Goal: Task Accomplishment & Management: Use online tool/utility

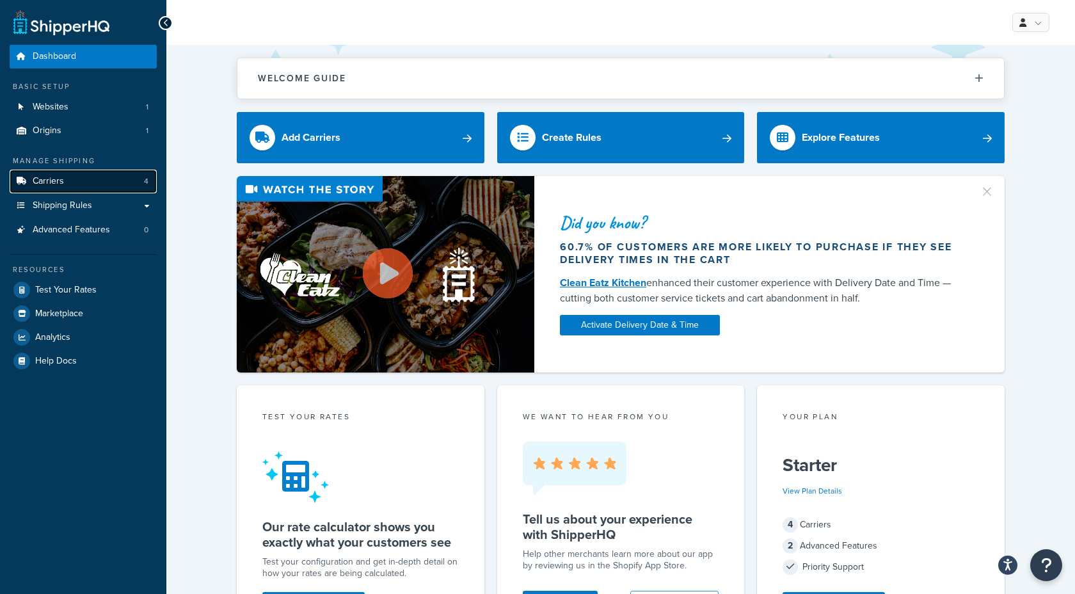
click at [87, 186] on link "Carriers 4" at bounding box center [83, 182] width 147 height 24
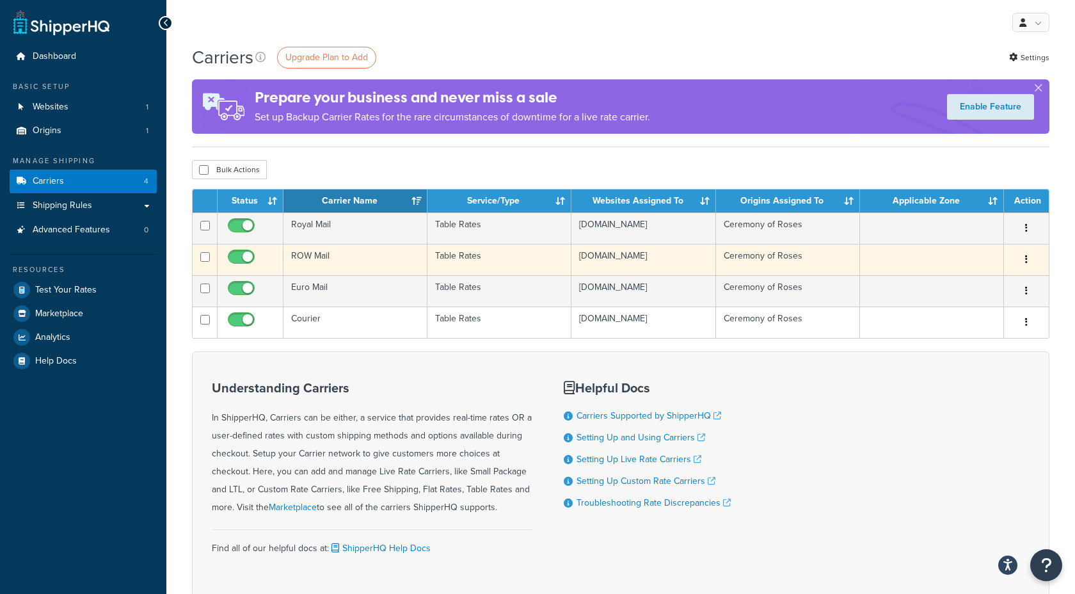
click at [334, 265] on td "ROW Mail" at bounding box center [355, 259] width 144 height 31
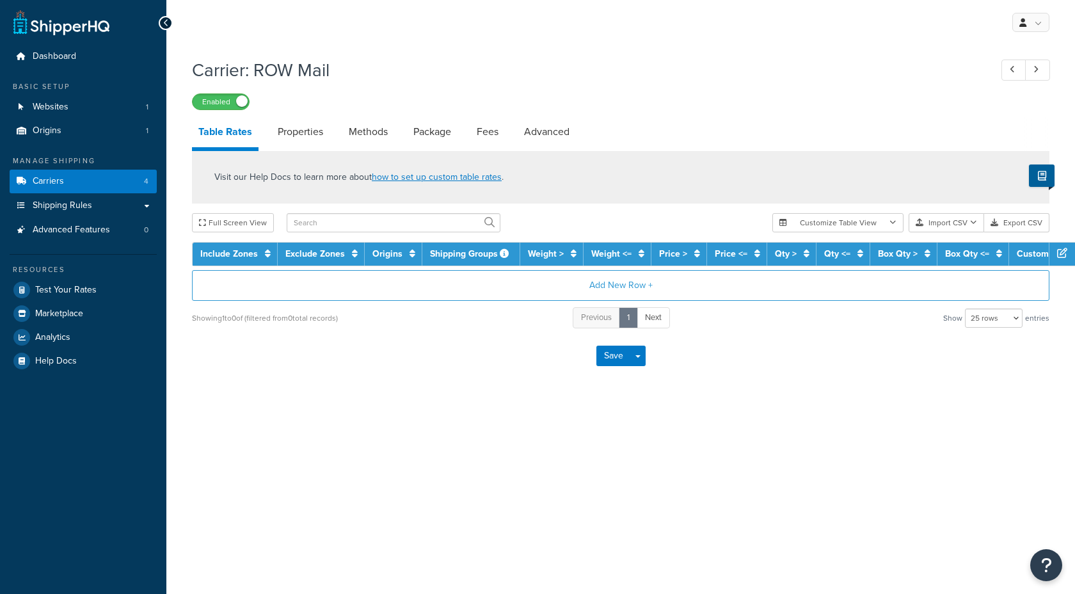
select select "25"
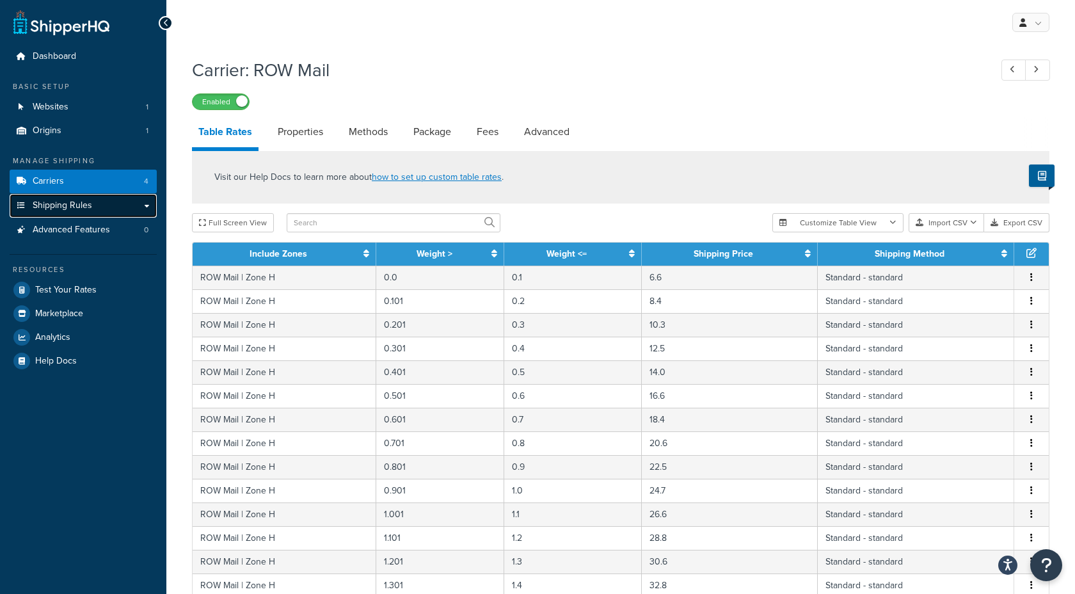
click at [132, 203] on link "Shipping Rules" at bounding box center [83, 206] width 147 height 24
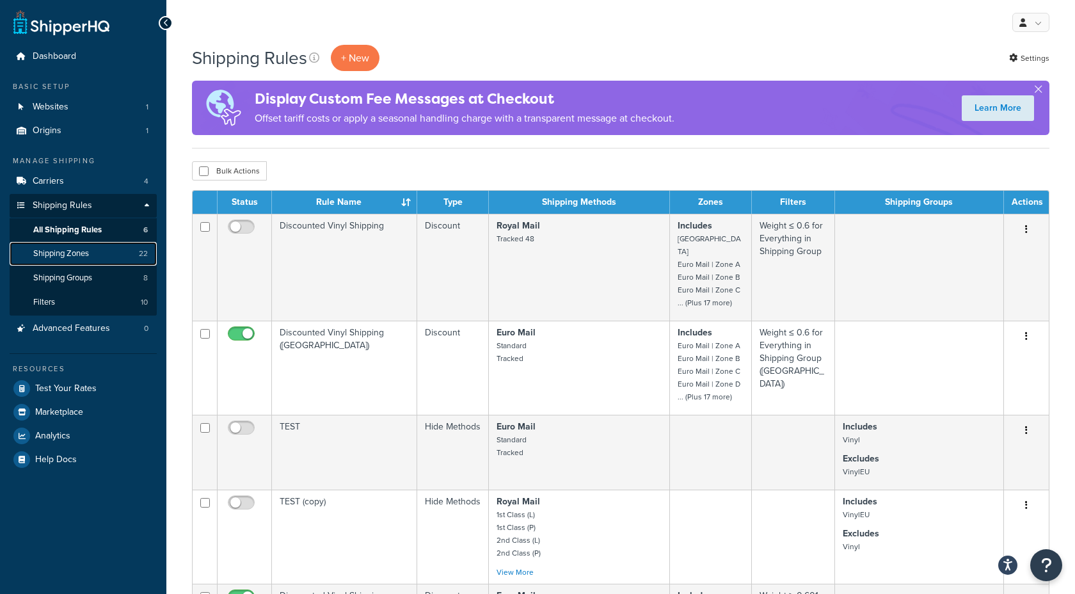
click at [86, 258] on span "Shipping Zones" at bounding box center [61, 253] width 56 height 11
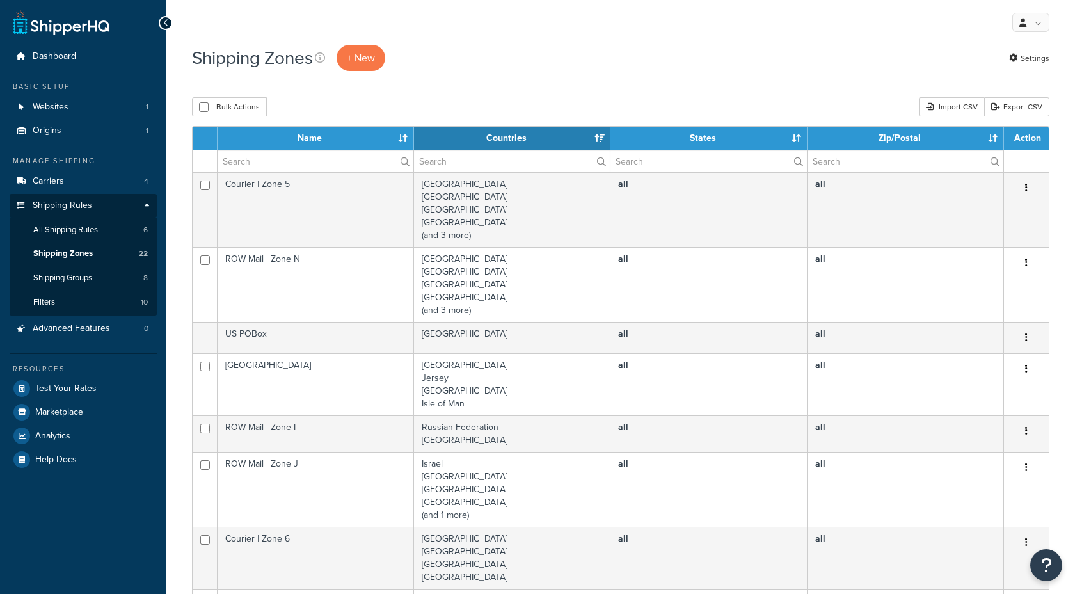
select select "15"
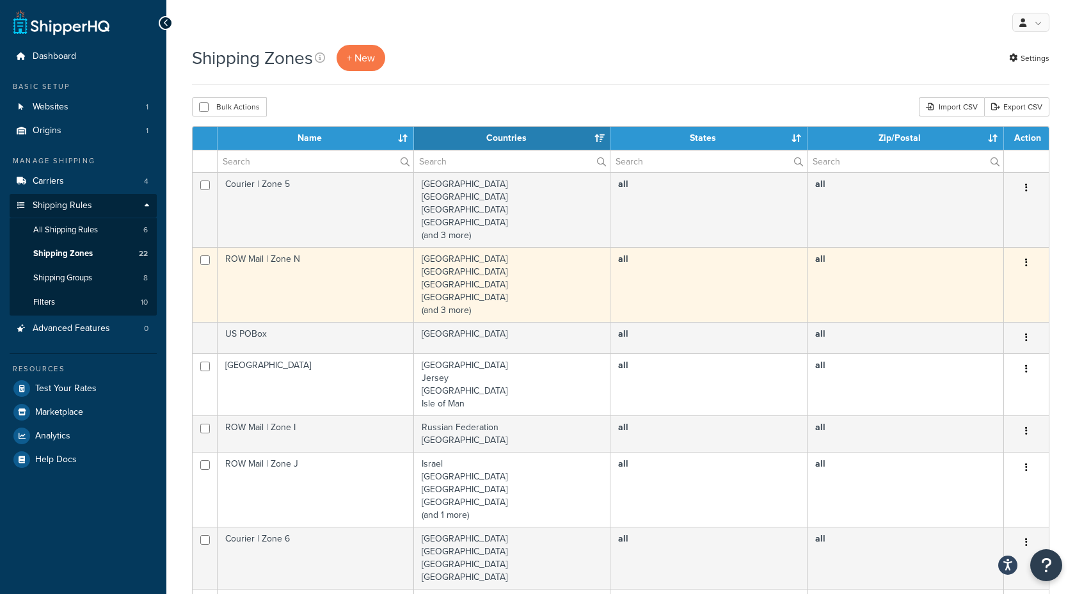
click at [612, 276] on td "all" at bounding box center [708, 284] width 196 height 75
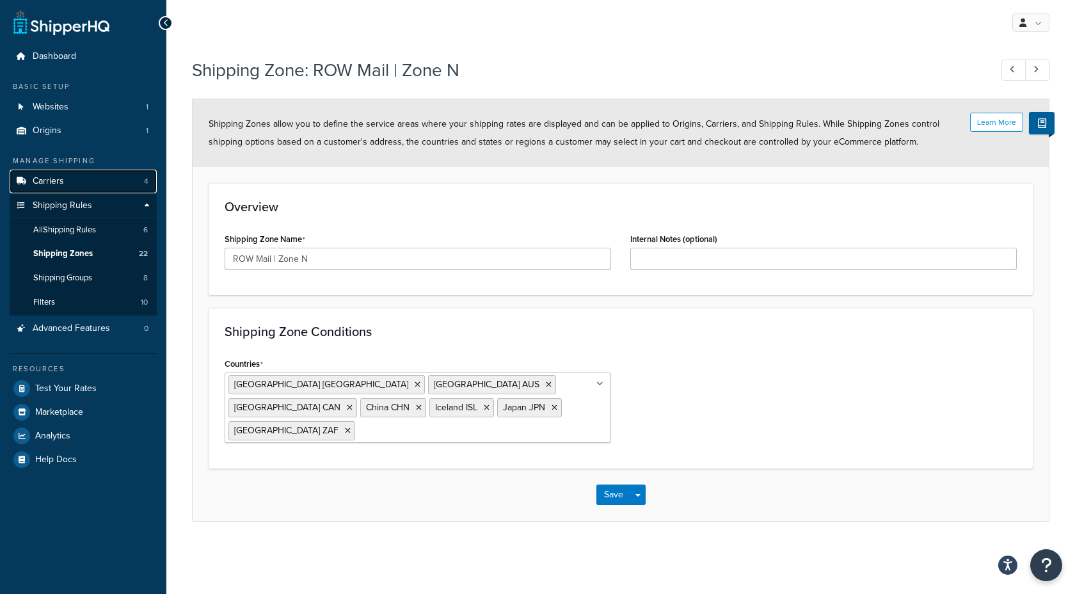
click at [76, 176] on link "Carriers 4" at bounding box center [83, 182] width 147 height 24
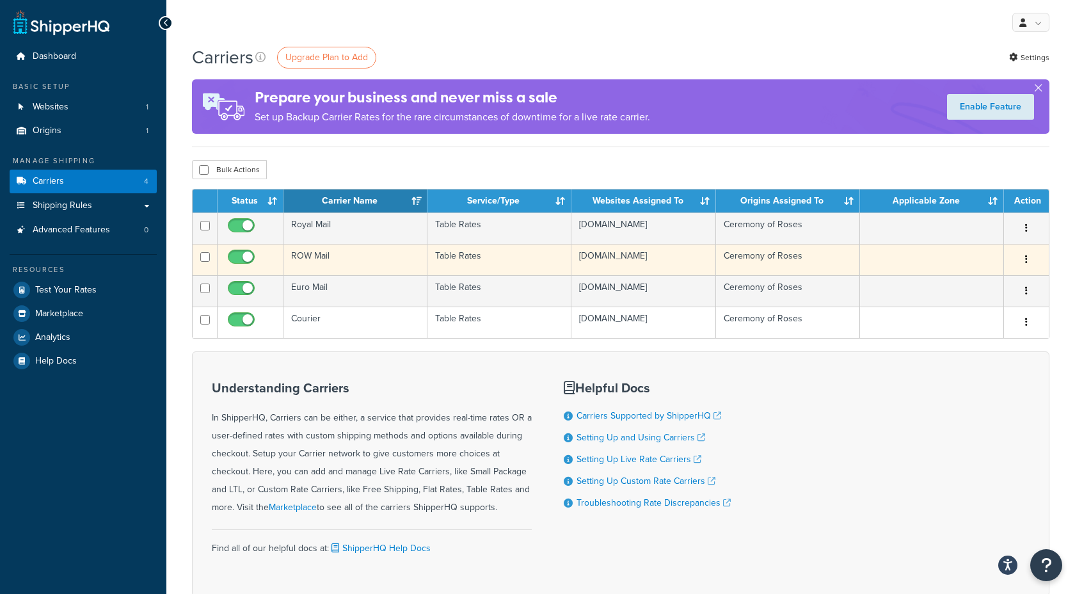
click at [356, 266] on td "ROW Mail" at bounding box center [355, 259] width 144 height 31
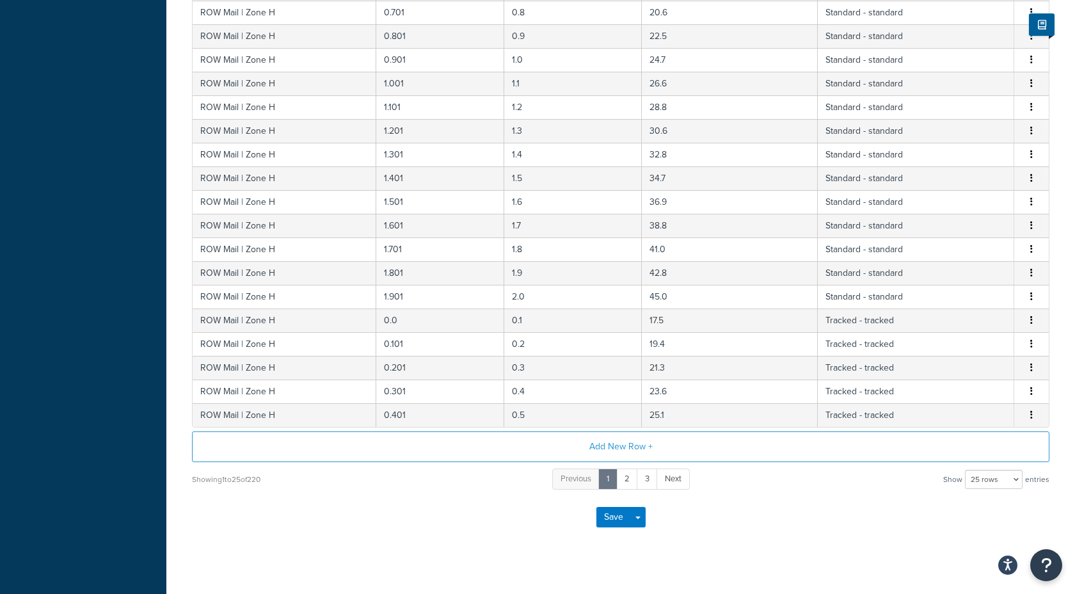
scroll to position [444, 0]
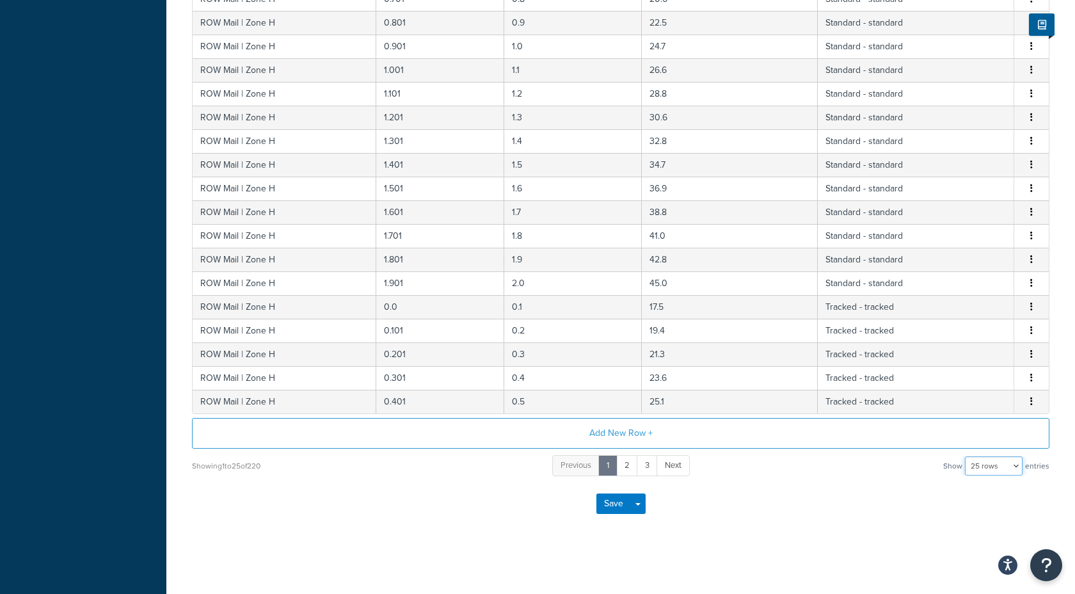
click at [991, 465] on select "10 rows 15 rows 25 rows 50 rows 100 rows 1000 rows" at bounding box center [994, 465] width 58 height 19
select select "1000"
click at [966, 456] on select "10 rows 15 rows 25 rows 50 rows 100 rows 1000 rows" at bounding box center [994, 465] width 58 height 19
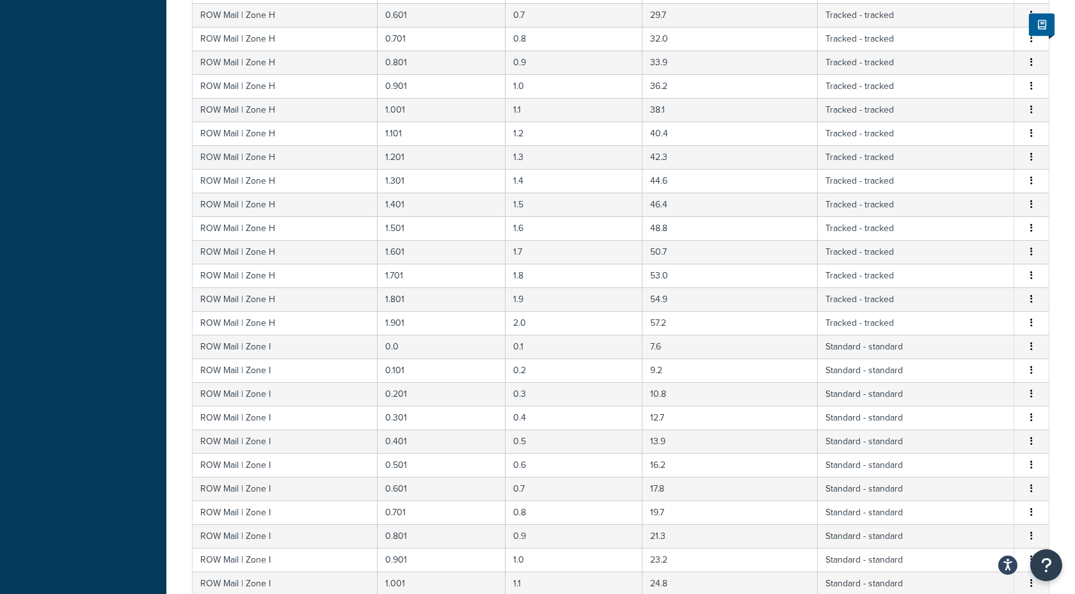
scroll to position [0, 0]
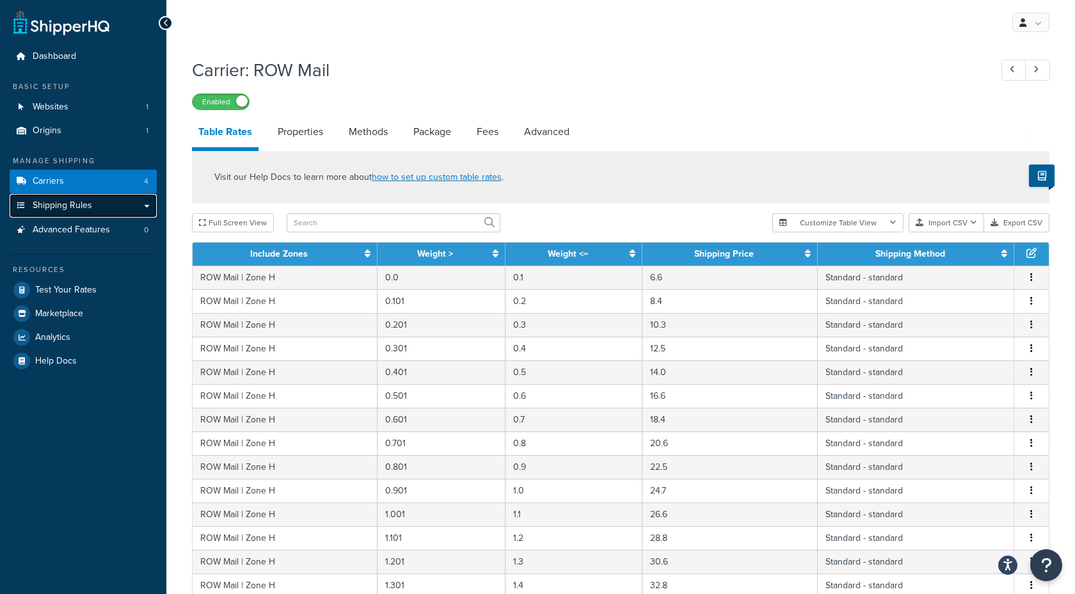
click at [78, 202] on span "Shipping Rules" at bounding box center [62, 205] width 59 height 11
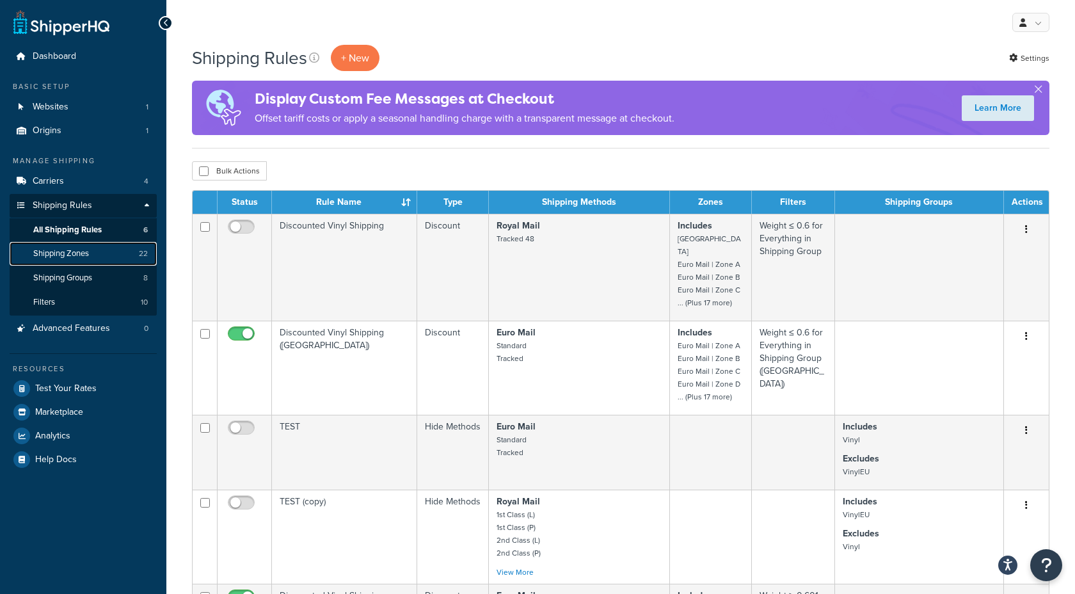
click at [79, 257] on span "Shipping Zones" at bounding box center [61, 253] width 56 height 11
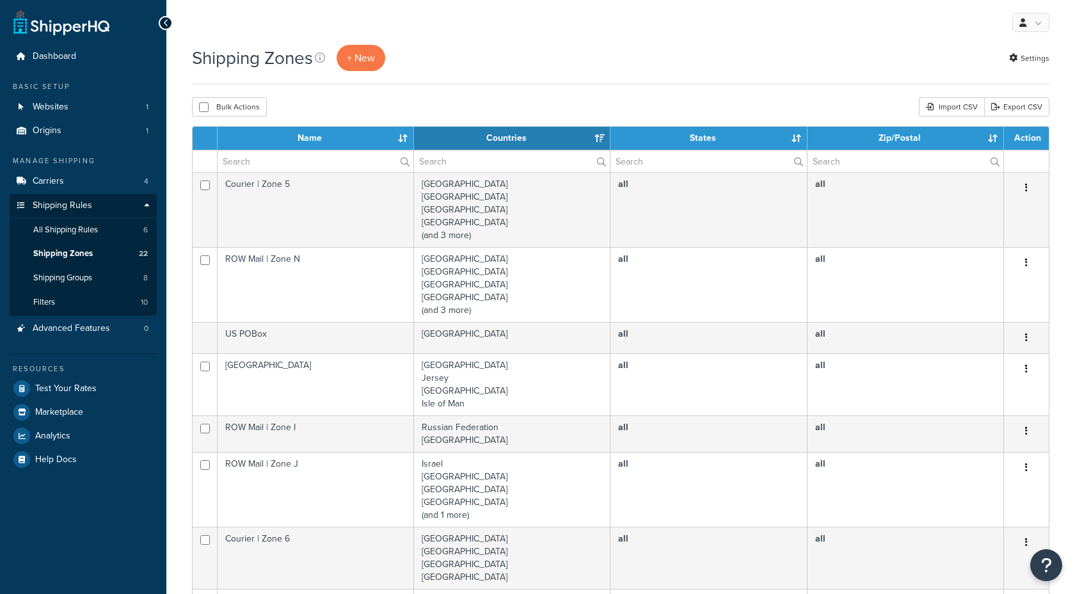
select select "15"
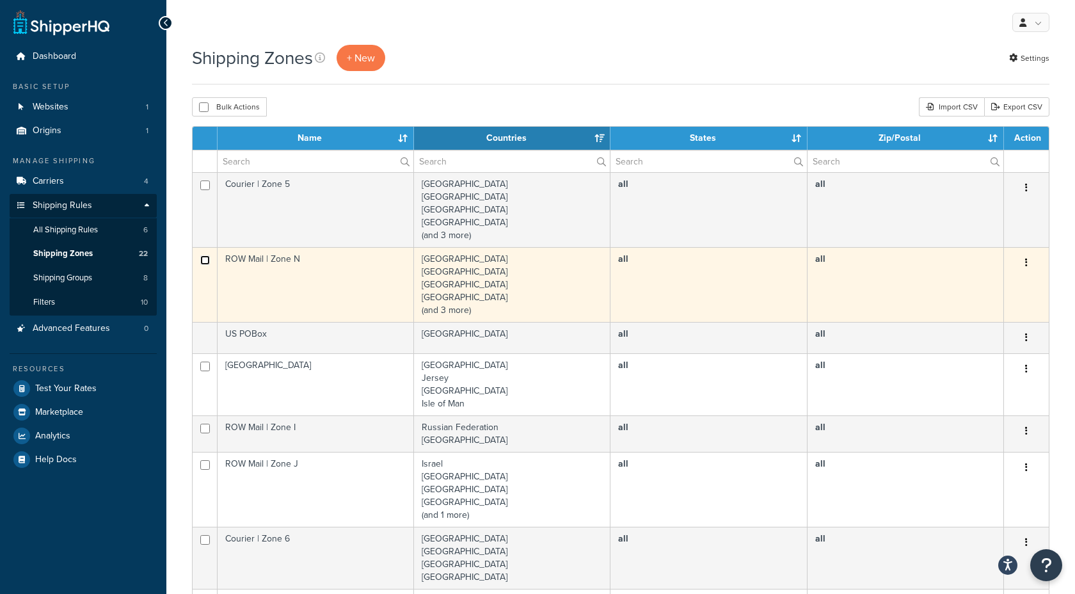
click at [205, 260] on input "checkbox" at bounding box center [205, 260] width 10 height 10
checkbox input "true"
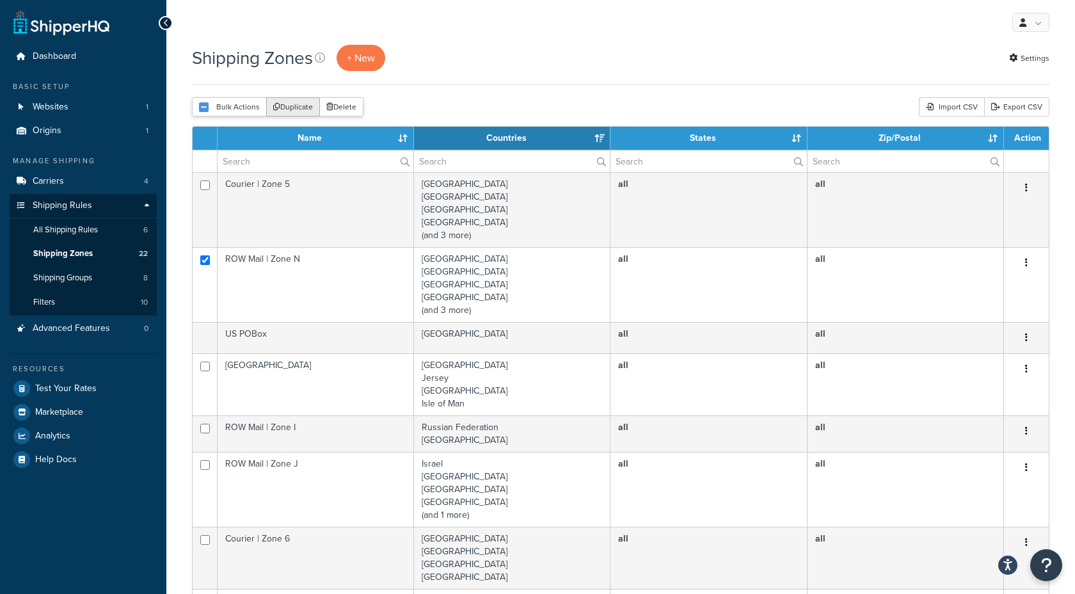
click at [294, 104] on button "Duplicate" at bounding box center [293, 106] width 54 height 19
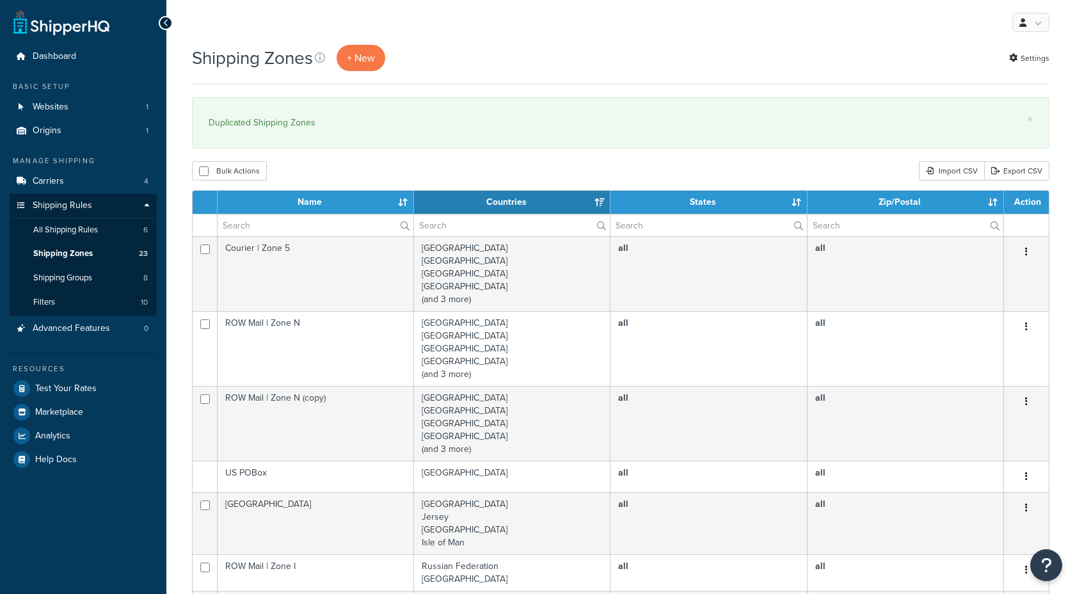
select select "15"
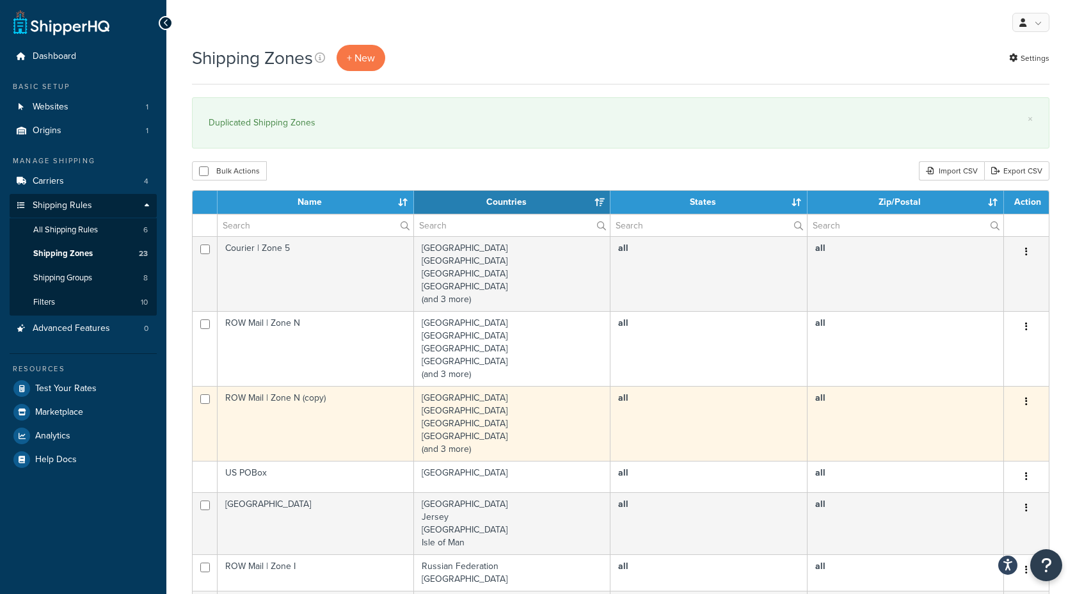
click at [1025, 400] on icon "button" at bounding box center [1026, 401] width 3 height 9
click at [987, 422] on link "Edit" at bounding box center [974, 427] width 101 height 26
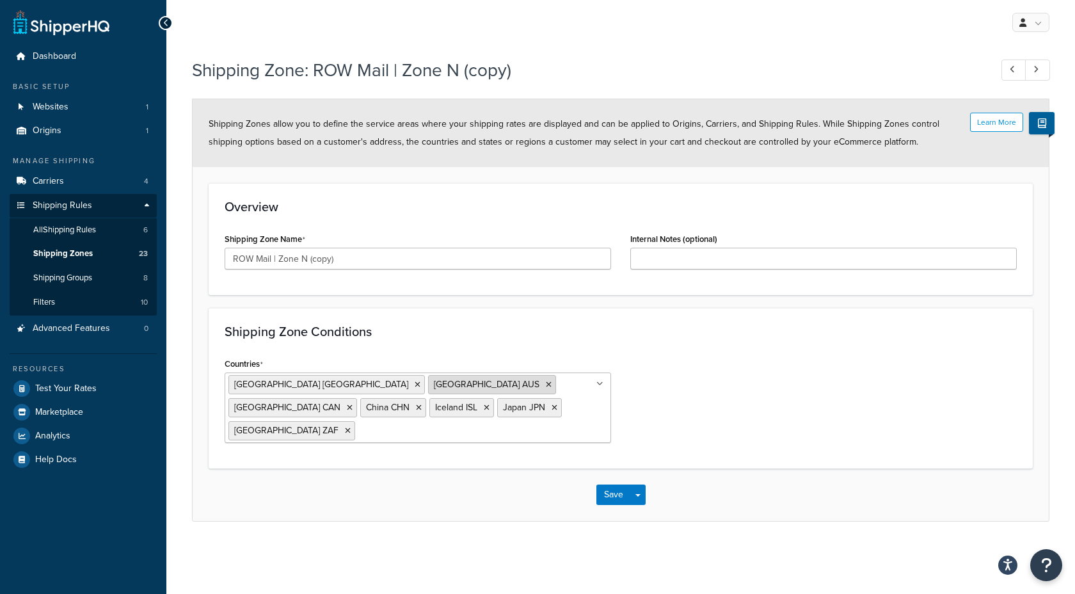
click at [546, 384] on icon at bounding box center [549, 385] width 6 height 8
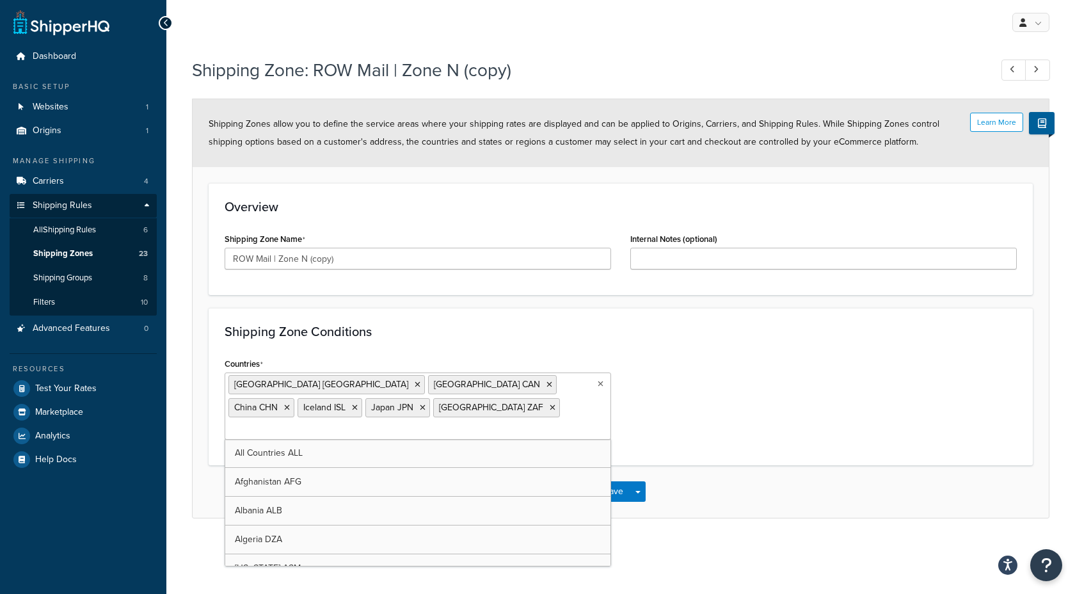
click at [546, 384] on icon at bounding box center [549, 385] width 6 height 8
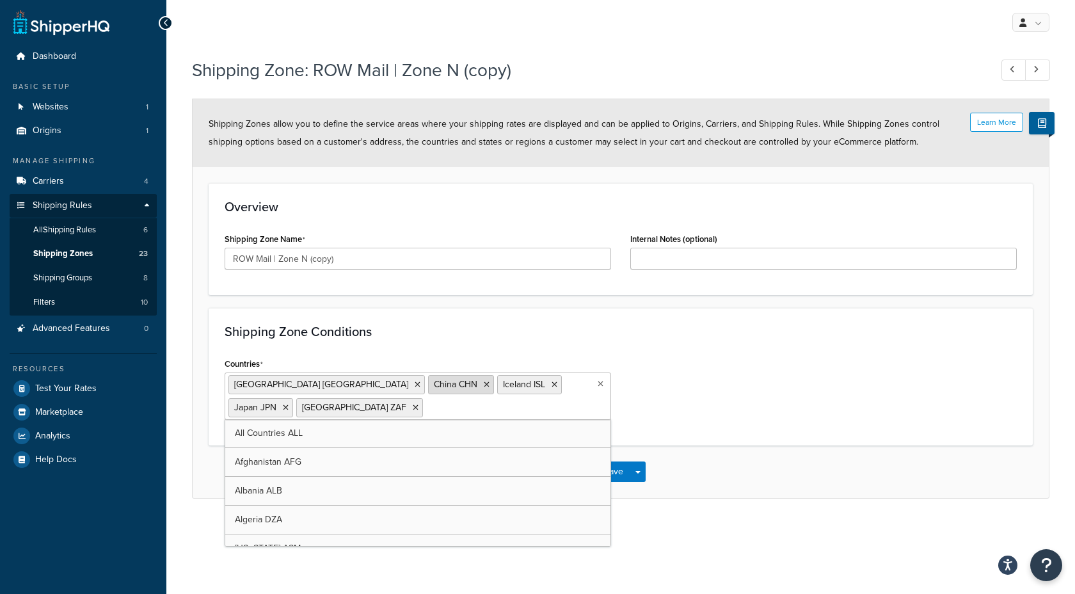
click at [484, 383] on icon at bounding box center [487, 385] width 6 height 8
click at [482, 384] on icon at bounding box center [485, 385] width 6 height 8
click at [482, 383] on icon at bounding box center [485, 385] width 6 height 8
click at [544, 384] on icon at bounding box center [547, 385] width 6 height 8
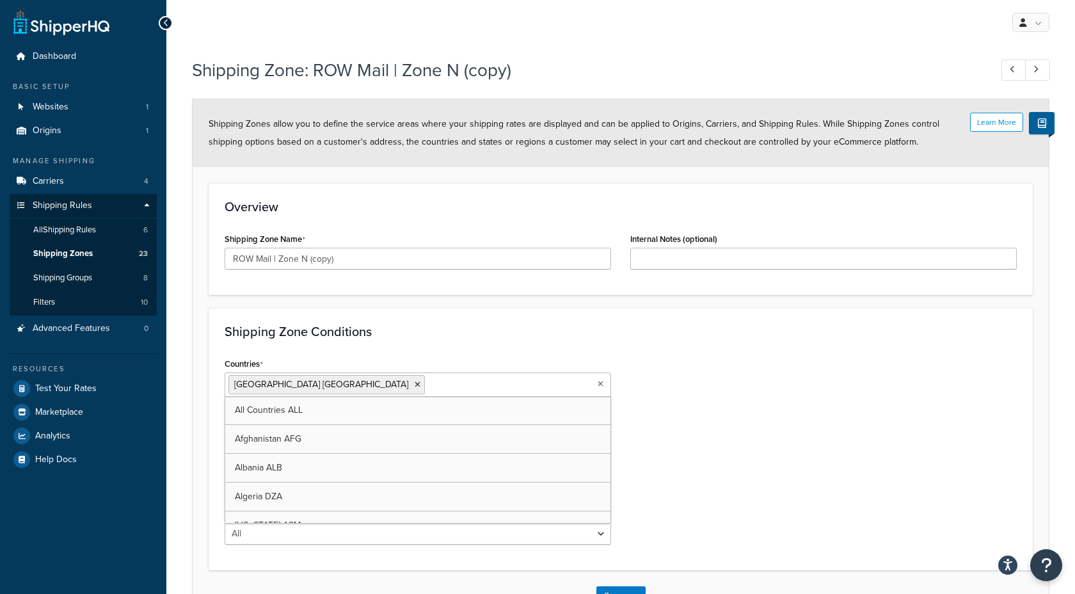
click at [694, 411] on div "Countries United States USA All Countries ALL Afghanistan AFG Albania ALB Alger…" at bounding box center [620, 454] width 811 height 200
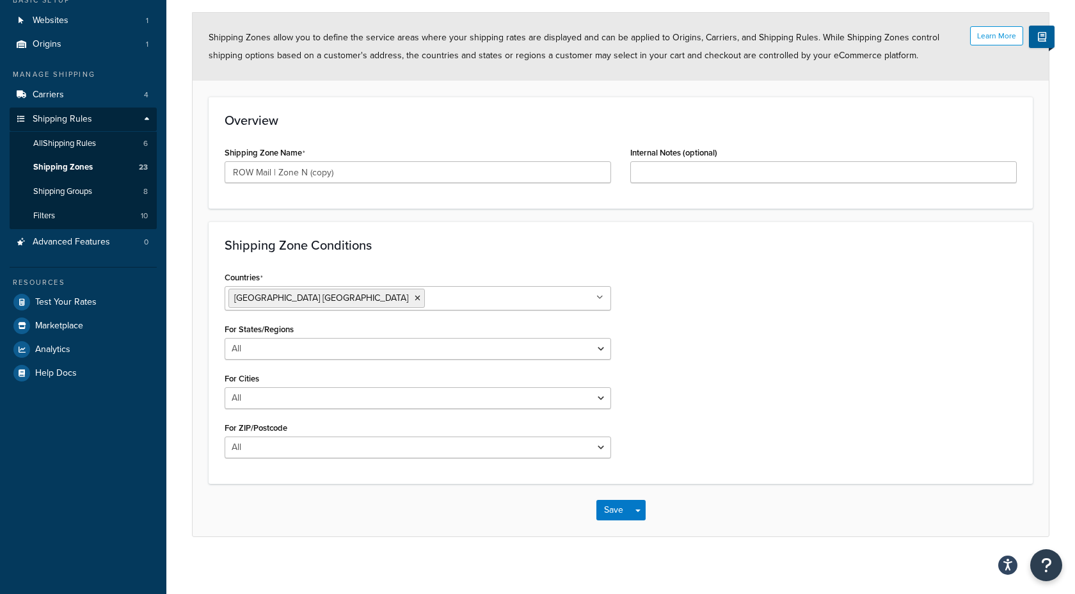
scroll to position [93, 0]
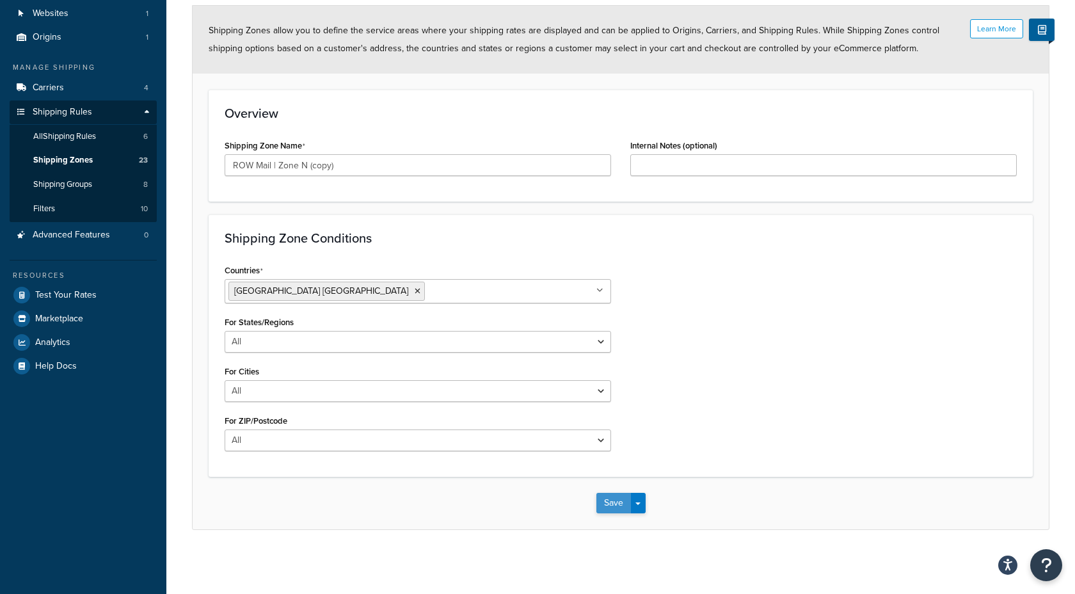
click at [610, 499] on button "Save" at bounding box center [613, 503] width 35 height 20
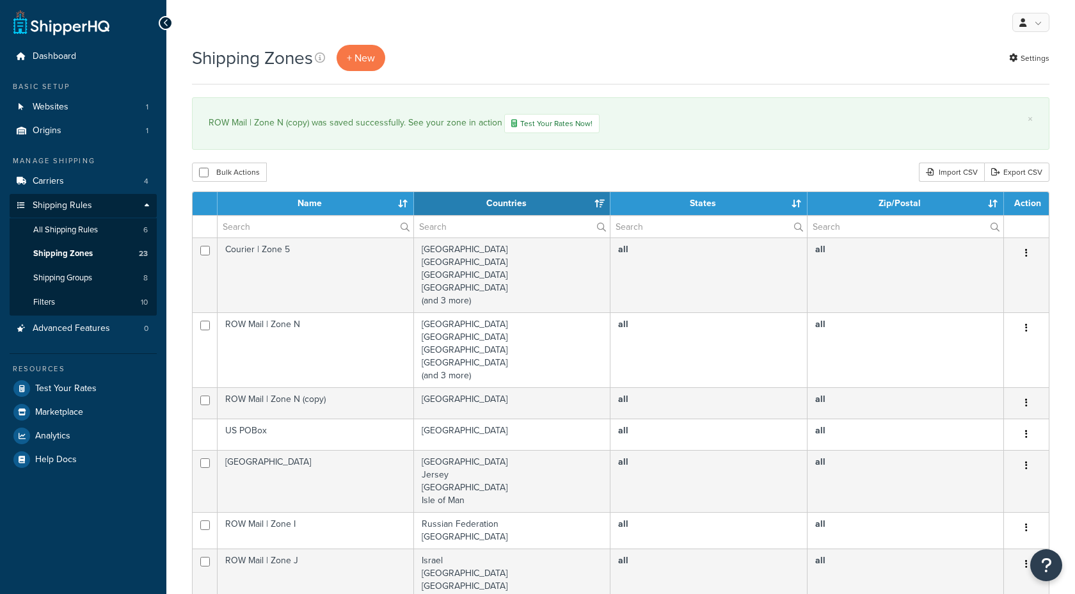
select select "15"
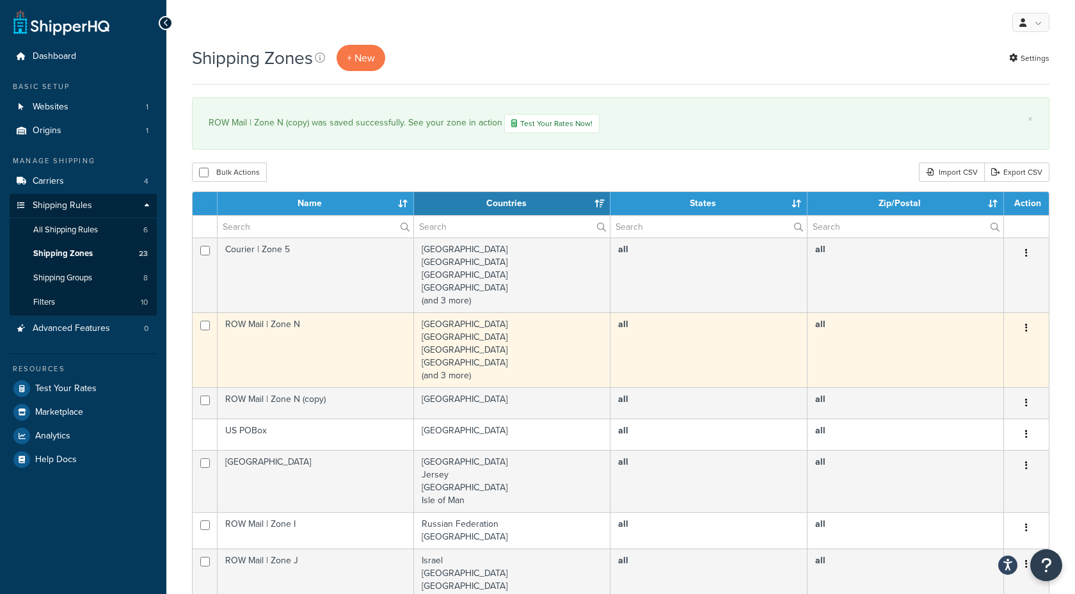
click at [1029, 327] on button "button" at bounding box center [1026, 328] width 18 height 20
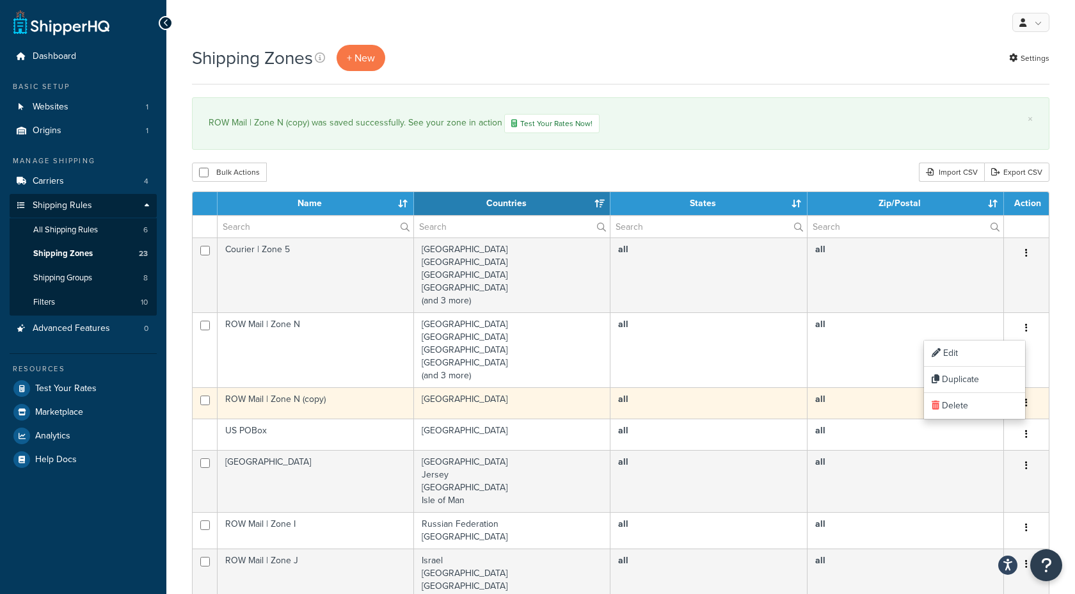
click at [319, 400] on td "ROW Mail | Zone N (copy)" at bounding box center [316, 402] width 196 height 31
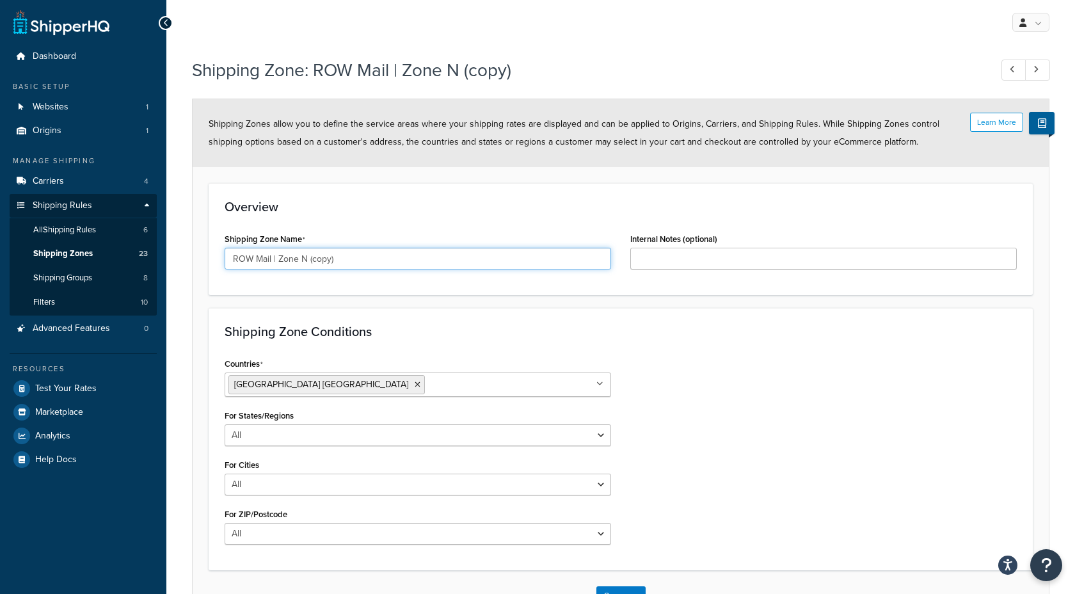
drag, startPoint x: 309, startPoint y: 256, endPoint x: 501, endPoint y: 253, distance: 191.9
click at [501, 253] on input "ROW Mail | Zone N (copy)" at bounding box center [418, 259] width 386 height 22
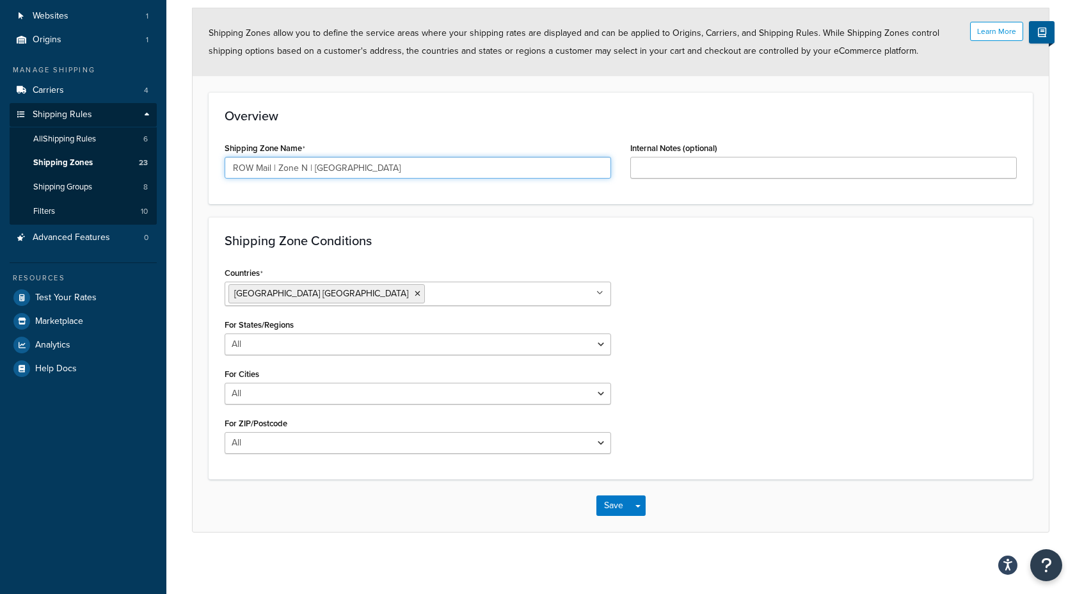
scroll to position [93, 0]
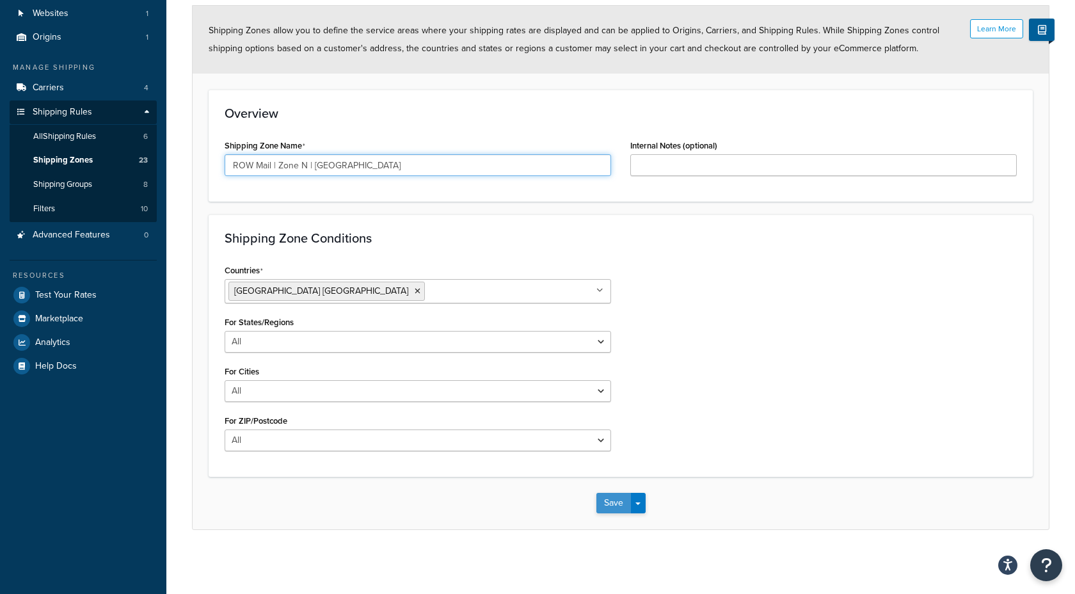
type input "ROW Mail | Zone N | [GEOGRAPHIC_DATA]"
click at [614, 500] on button "Save" at bounding box center [613, 503] width 35 height 20
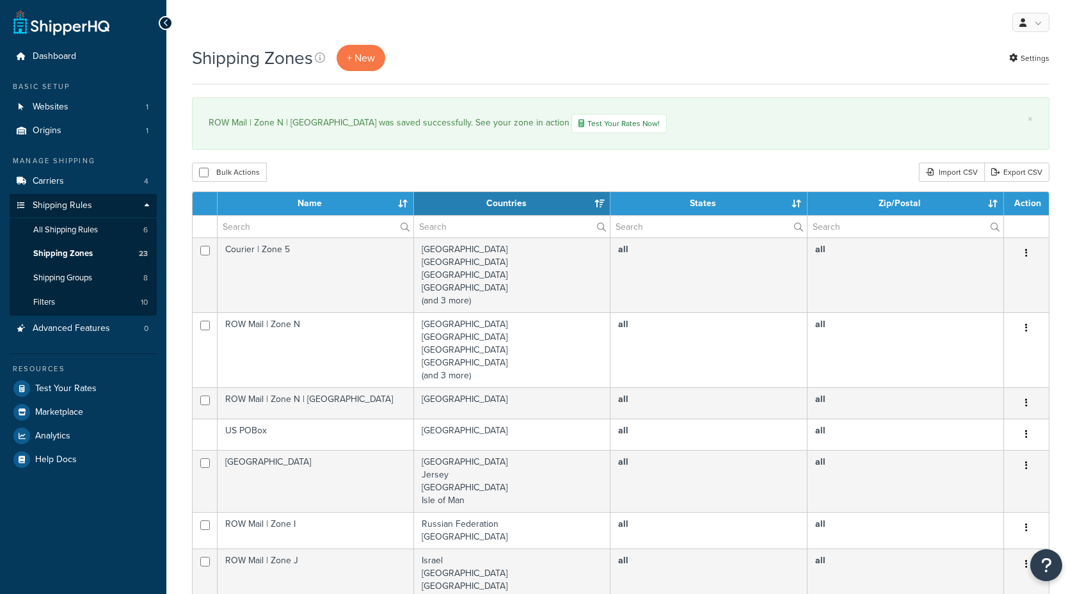
select select "15"
click at [65, 225] on span "All Shipping Rules" at bounding box center [65, 230] width 65 height 11
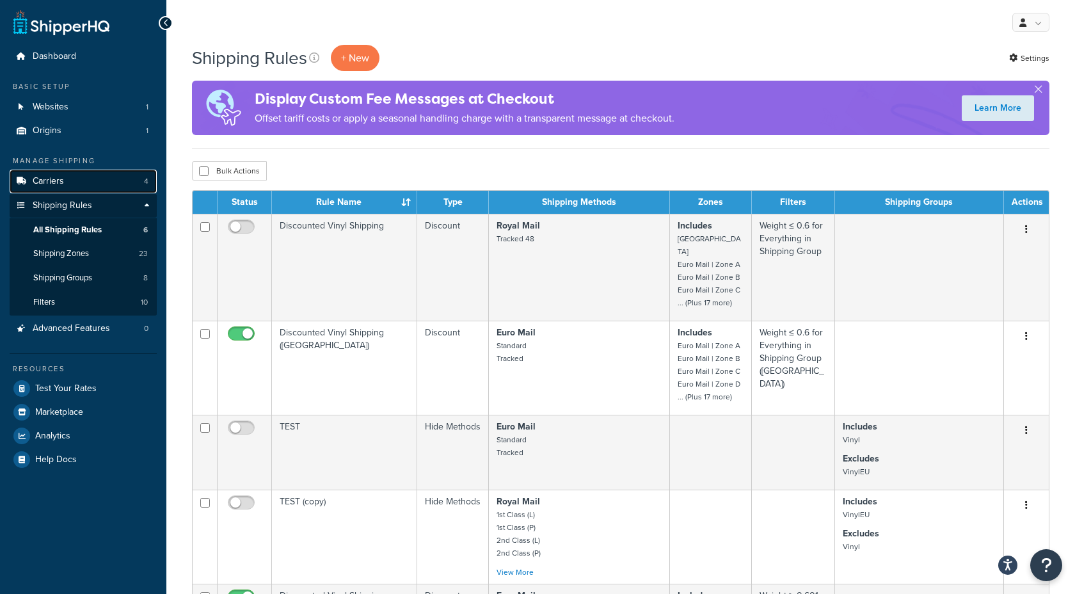
click at [70, 184] on link "Carriers 4" at bounding box center [83, 182] width 147 height 24
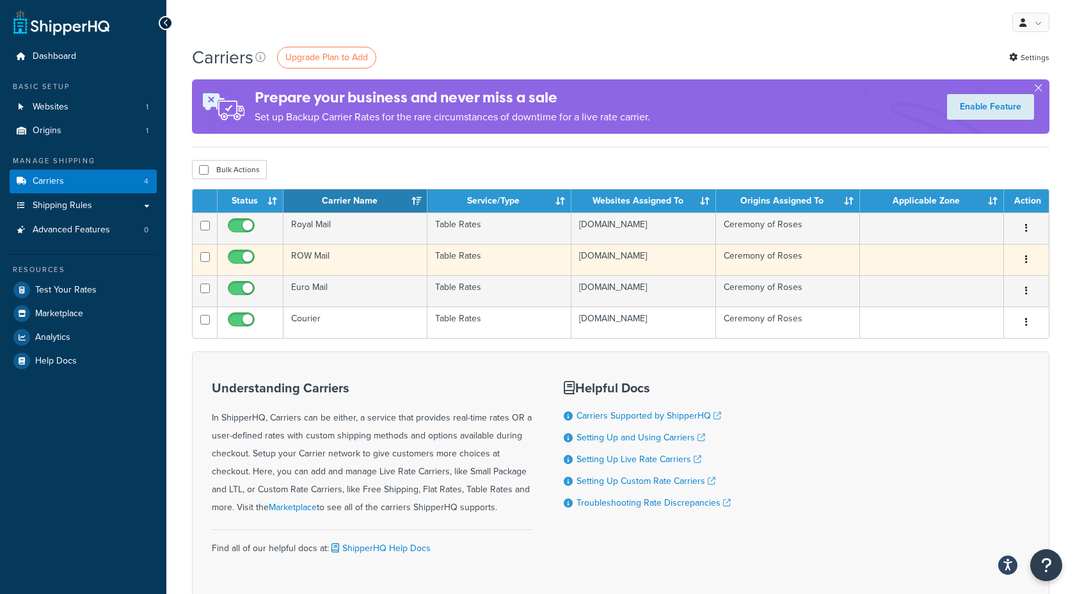
click at [376, 269] on td "ROW Mail" at bounding box center [355, 259] width 144 height 31
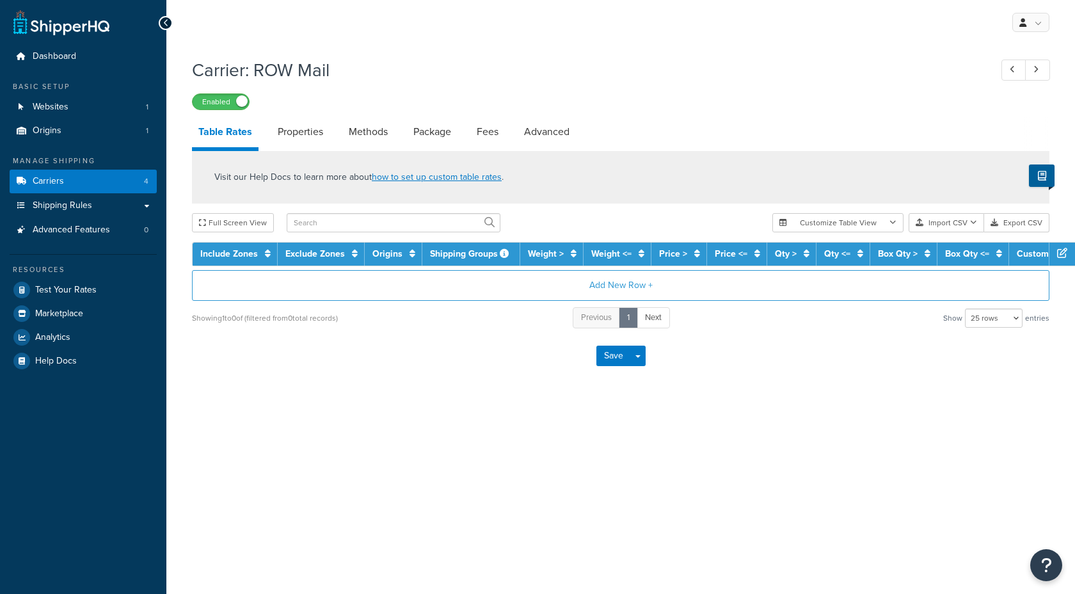
select select "25"
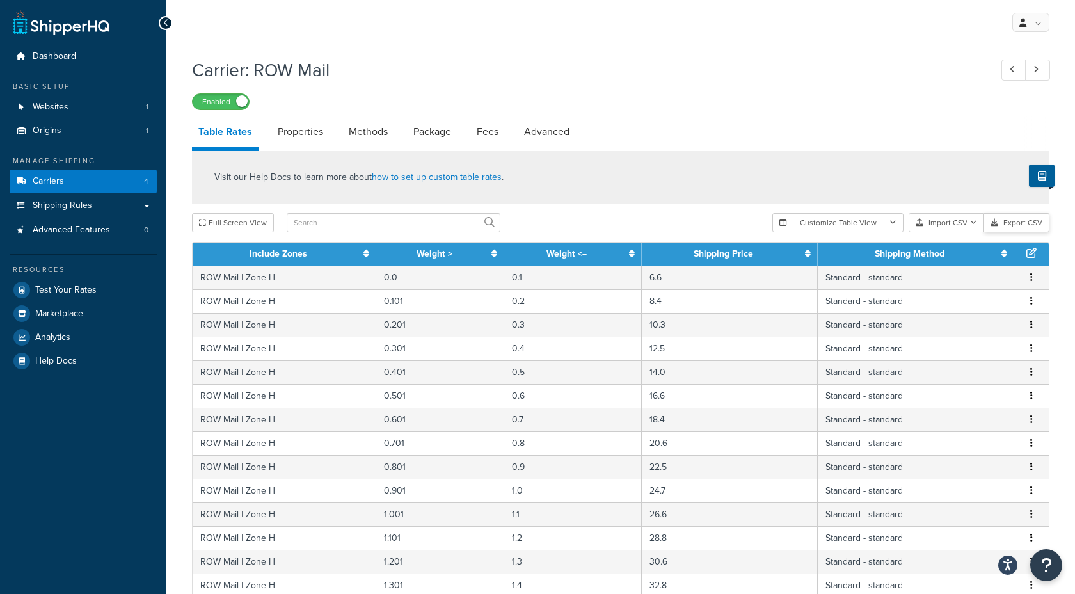
click at [1028, 228] on button "Export CSV" at bounding box center [1016, 222] width 65 height 19
click at [948, 222] on button "Import CSV" at bounding box center [945, 222] width 75 height 19
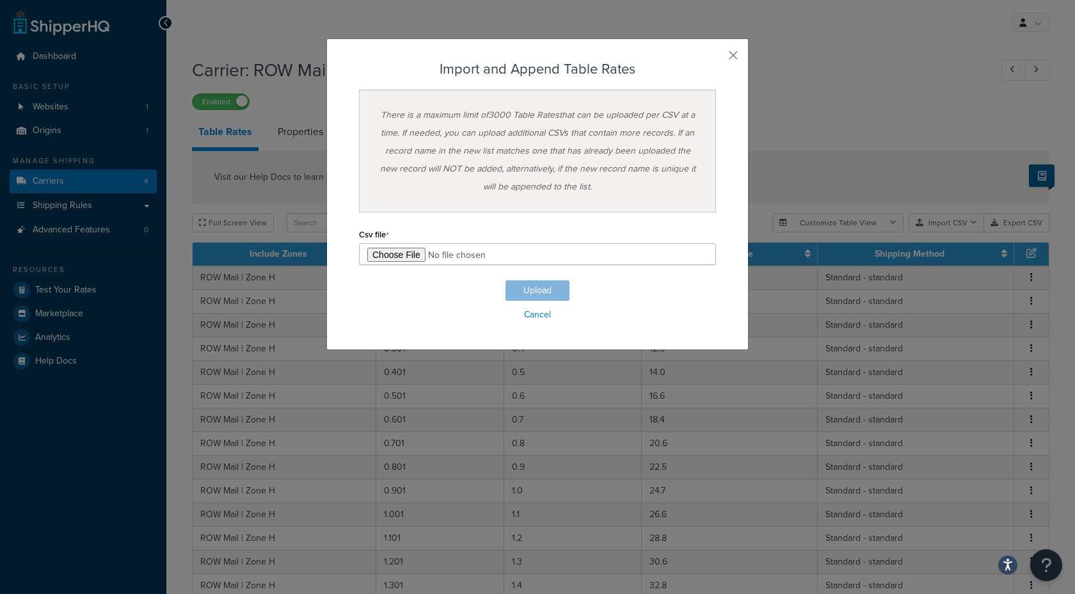
click at [997, 232] on div "Customize Table View Show all columns Show selected columns Import CSV Import a…" at bounding box center [910, 222] width 277 height 19
type input "C:\fakepath\usa.csv"
click at [535, 289] on button "Upload" at bounding box center [537, 290] width 64 height 20
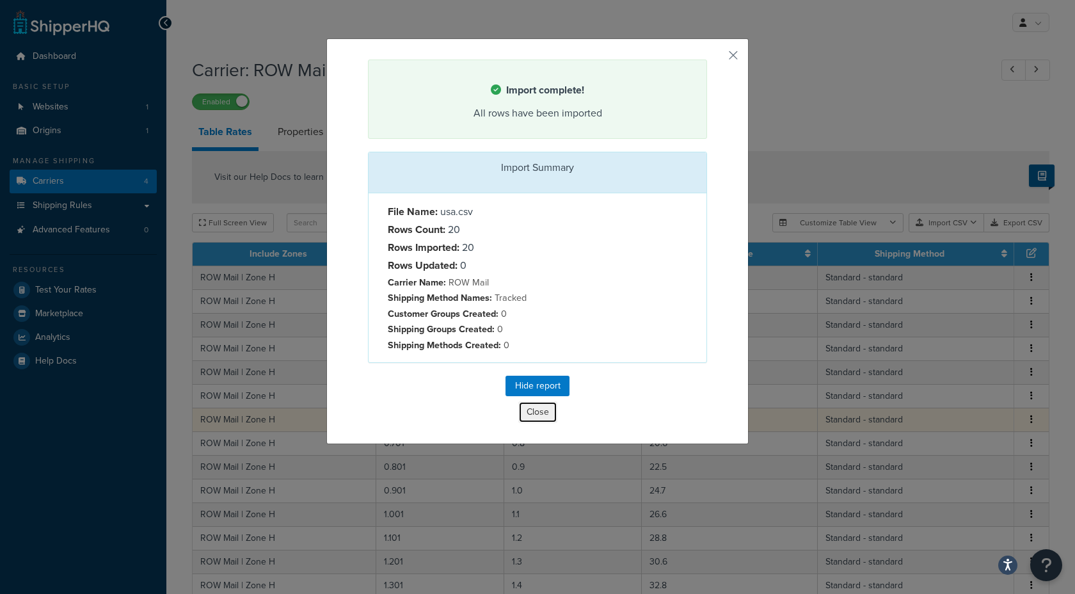
click at [543, 412] on button "Close" at bounding box center [537, 412] width 39 height 22
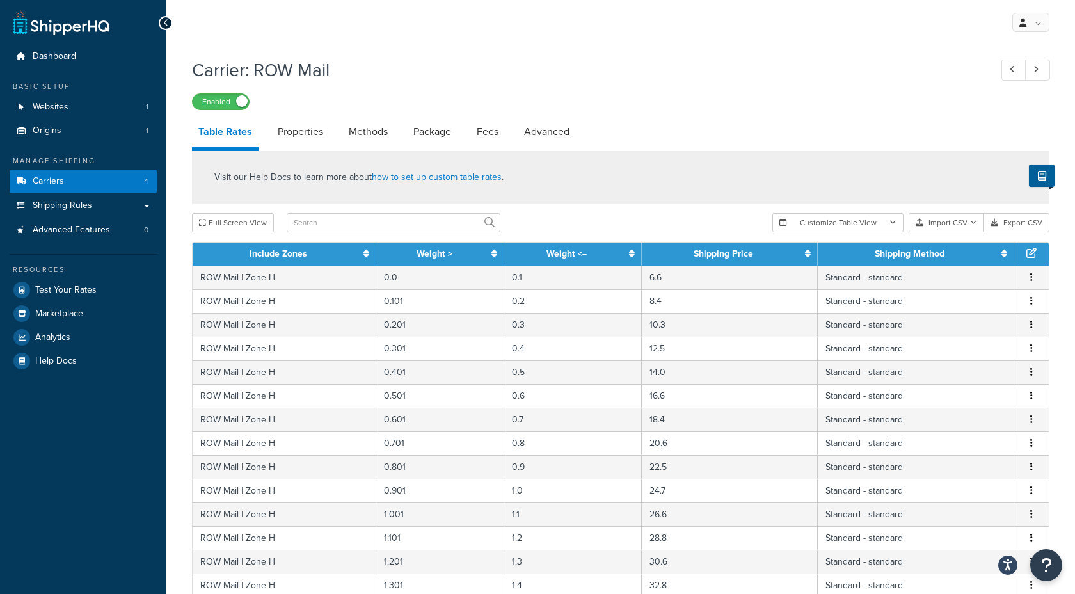
scroll to position [444, 0]
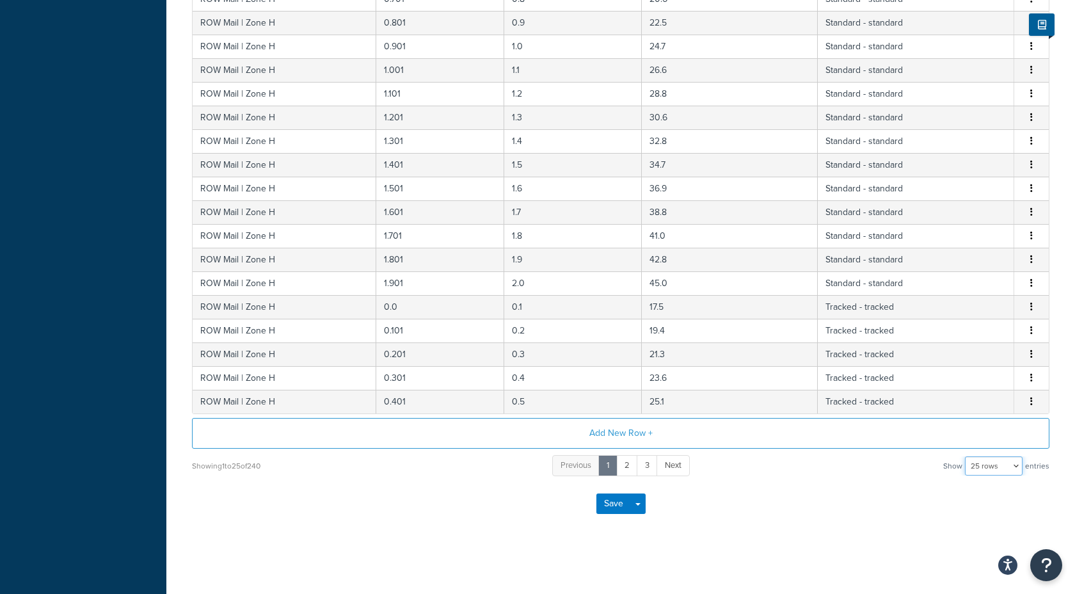
click at [999, 470] on select "10 rows 15 rows 25 rows 50 rows 100 rows 1000 rows" at bounding box center [994, 465] width 58 height 19
select select "1000"
click at [966, 456] on select "10 rows 15 rows 25 rows 50 rows 100 rows 1000 rows" at bounding box center [994, 465] width 58 height 19
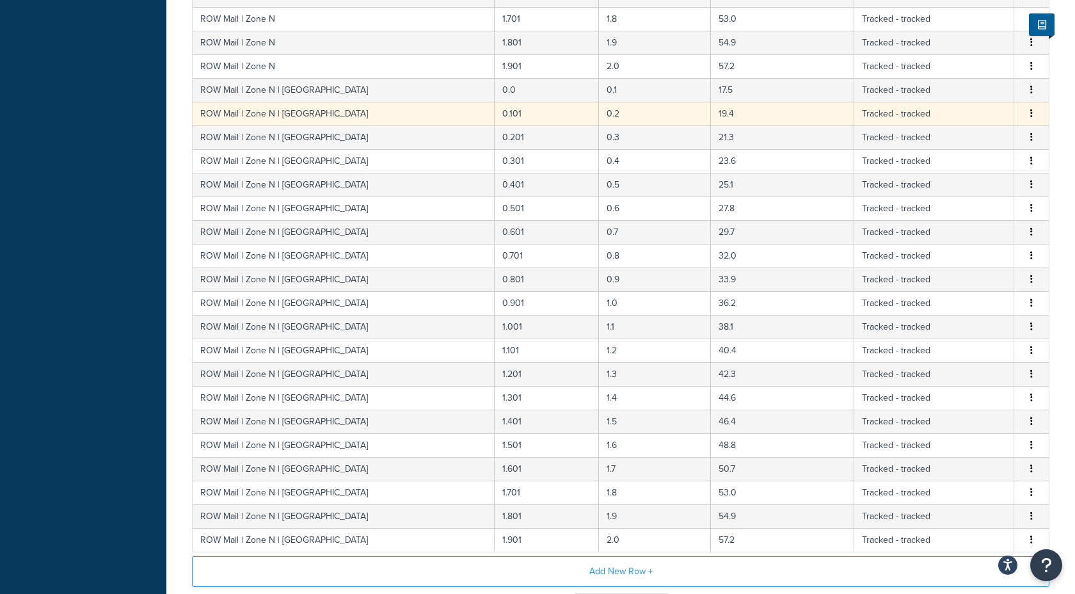
scroll to position [0, 0]
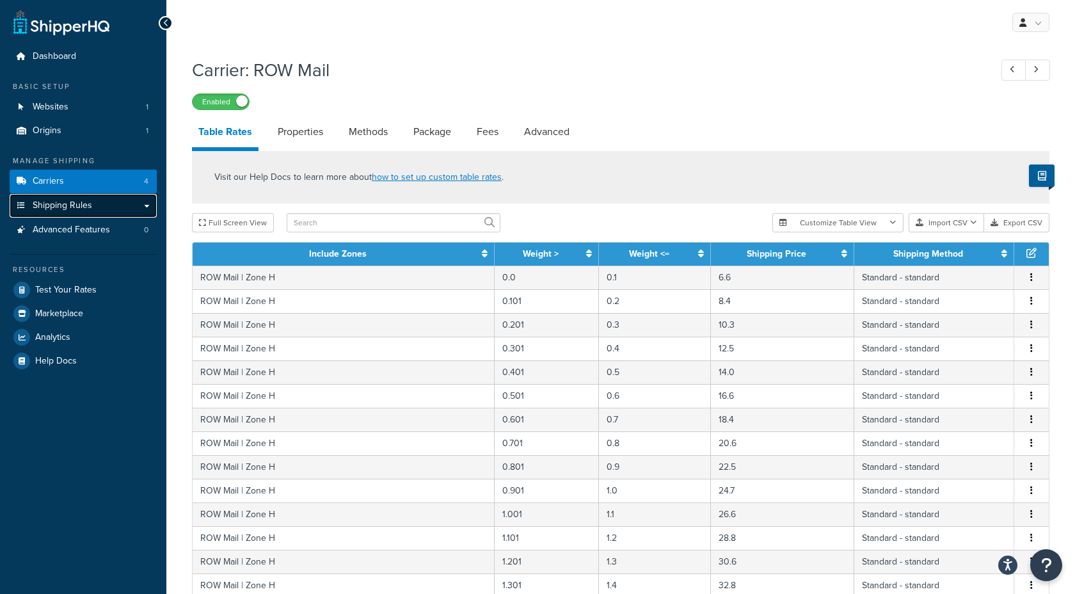
click at [70, 205] on span "Shipping Rules" at bounding box center [62, 205] width 59 height 11
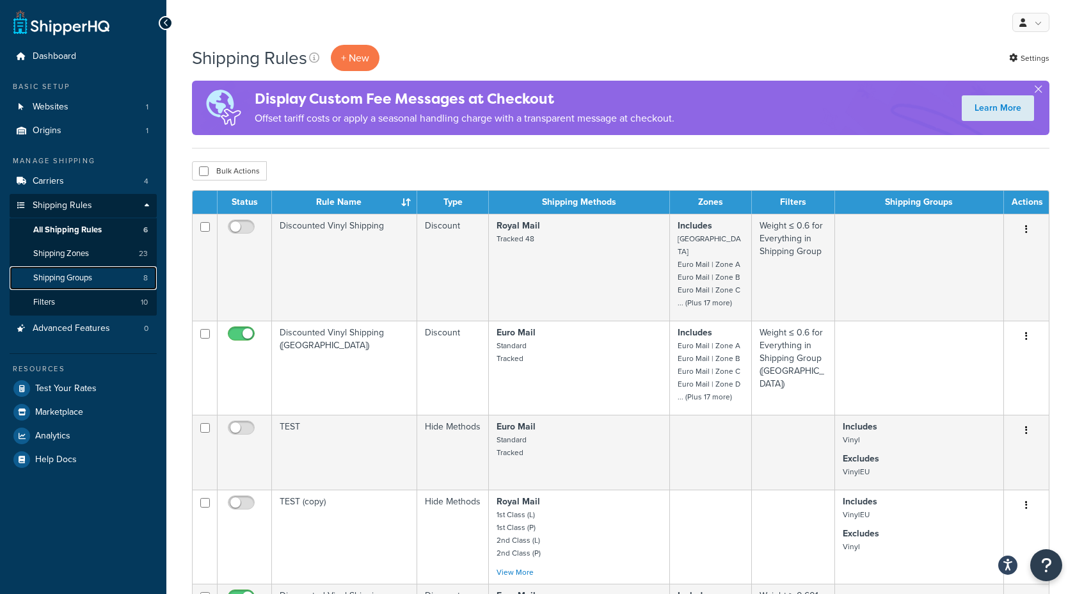
click at [50, 273] on span "Shipping Groups" at bounding box center [62, 278] width 59 height 11
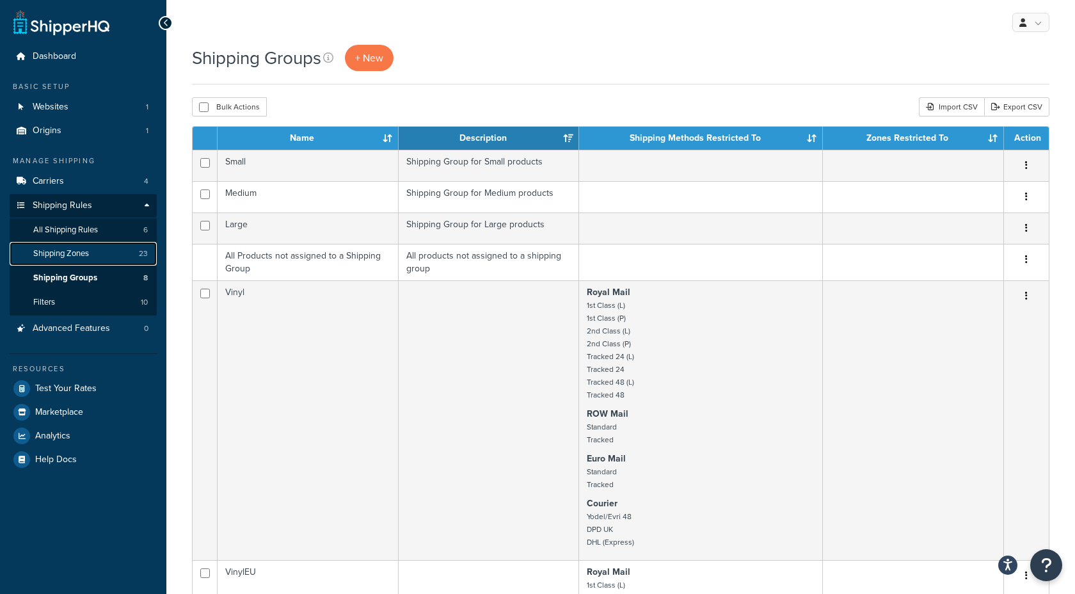
click at [85, 252] on span "Shipping Zones" at bounding box center [61, 253] width 56 height 11
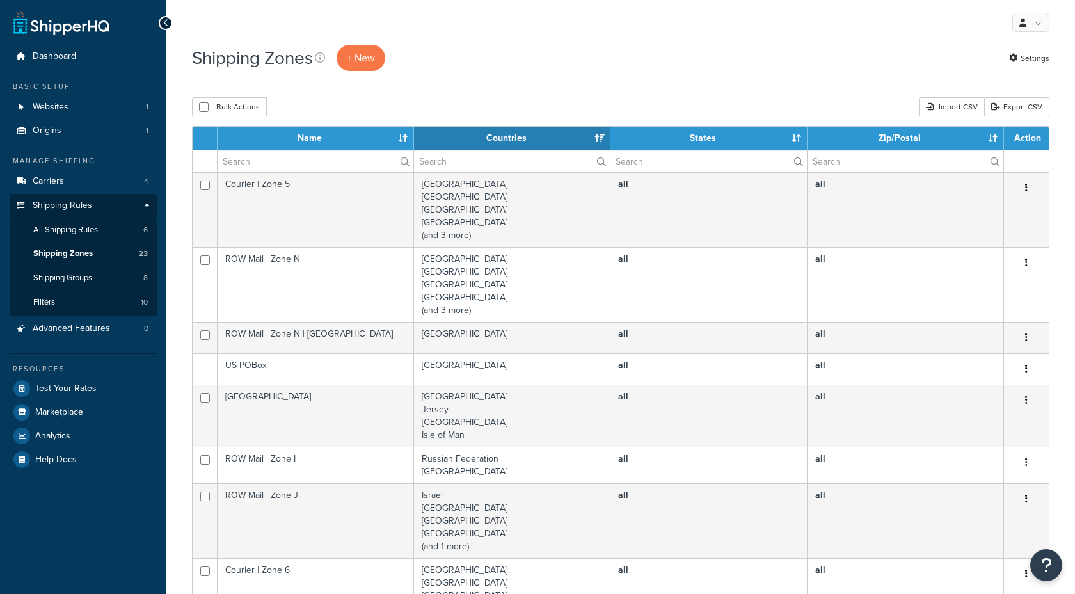
select select "15"
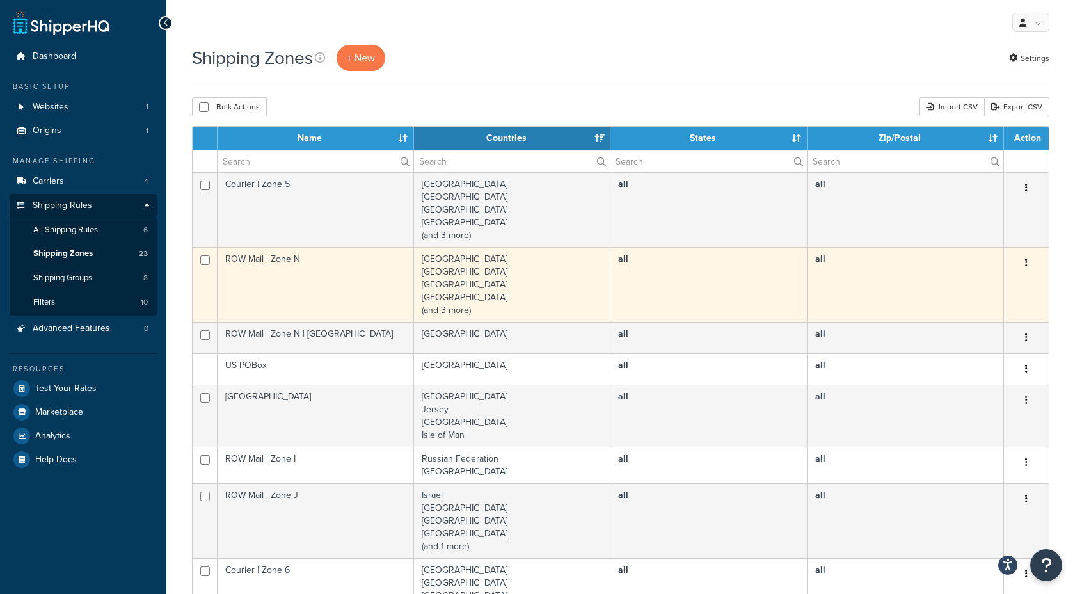
click at [456, 279] on td "United States Australia Canada China (and 3 more)" at bounding box center [512, 284] width 196 height 75
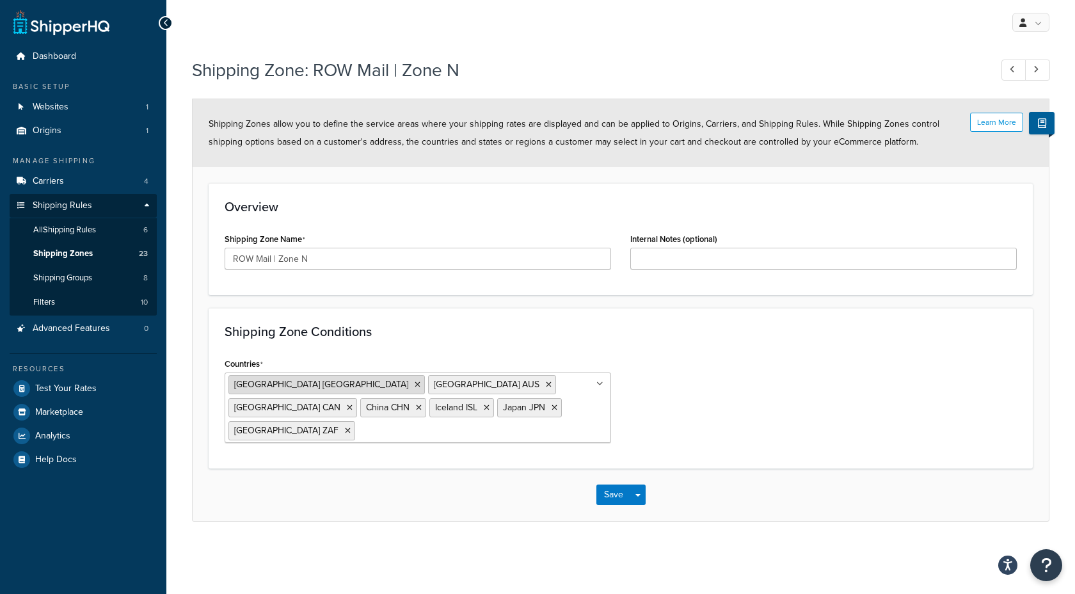
click at [415, 384] on icon at bounding box center [418, 385] width 6 height 8
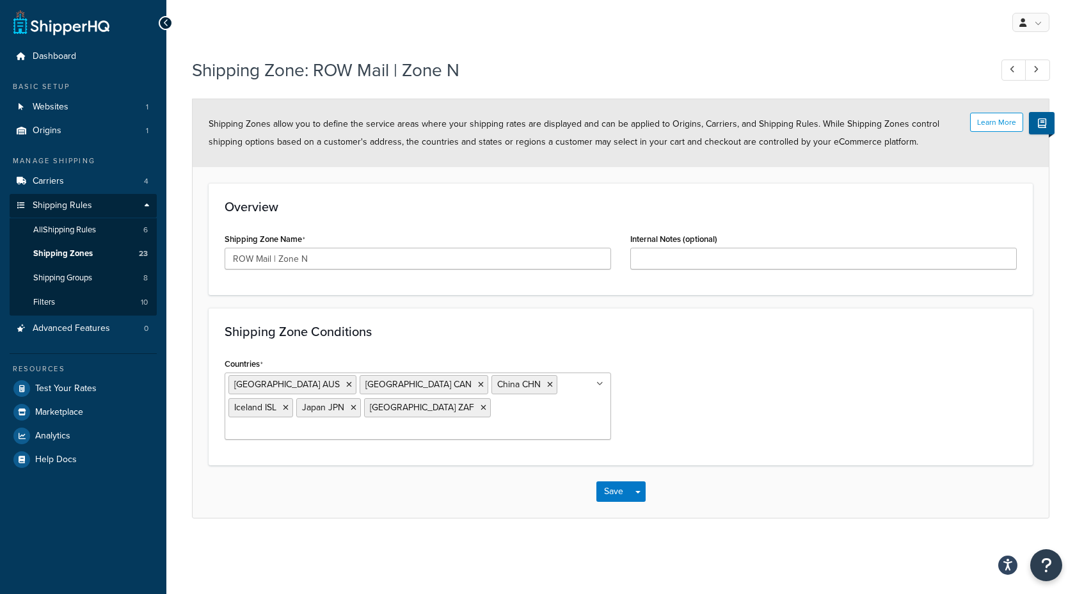
drag, startPoint x: 841, startPoint y: 375, endPoint x: 674, endPoint y: 452, distance: 184.6
click at [840, 376] on div "Countries Australia AUS Canada CAN China CHN Iceland ISL Japan JPN South Africa…" at bounding box center [620, 401] width 811 height 95
click at [609, 481] on button "Save" at bounding box center [613, 491] width 35 height 20
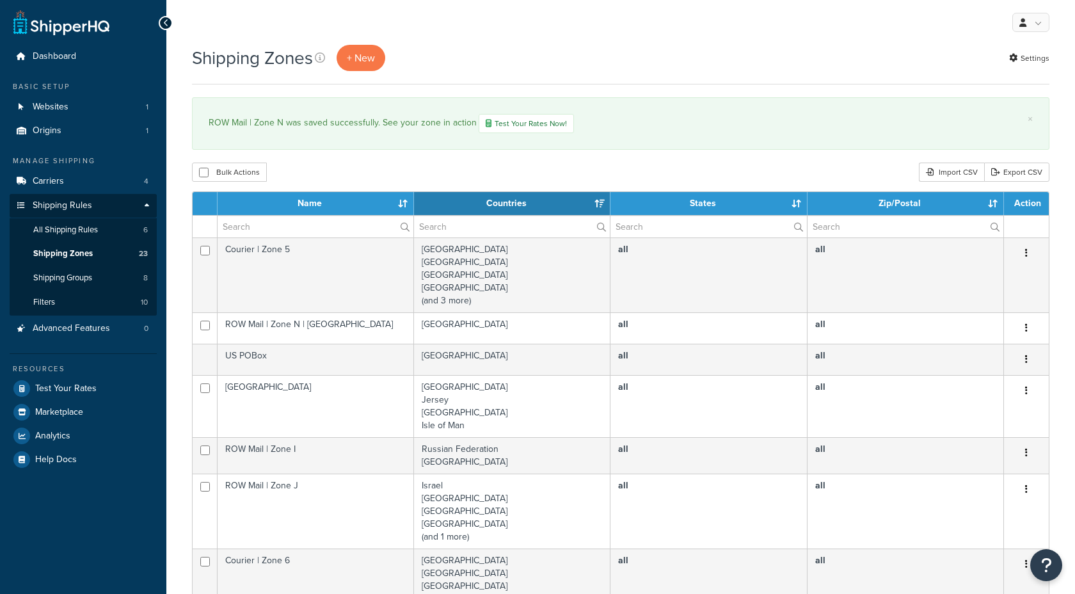
select select "15"
click at [548, 122] on link "Test Your Rates Now!" at bounding box center [526, 123] width 95 height 19
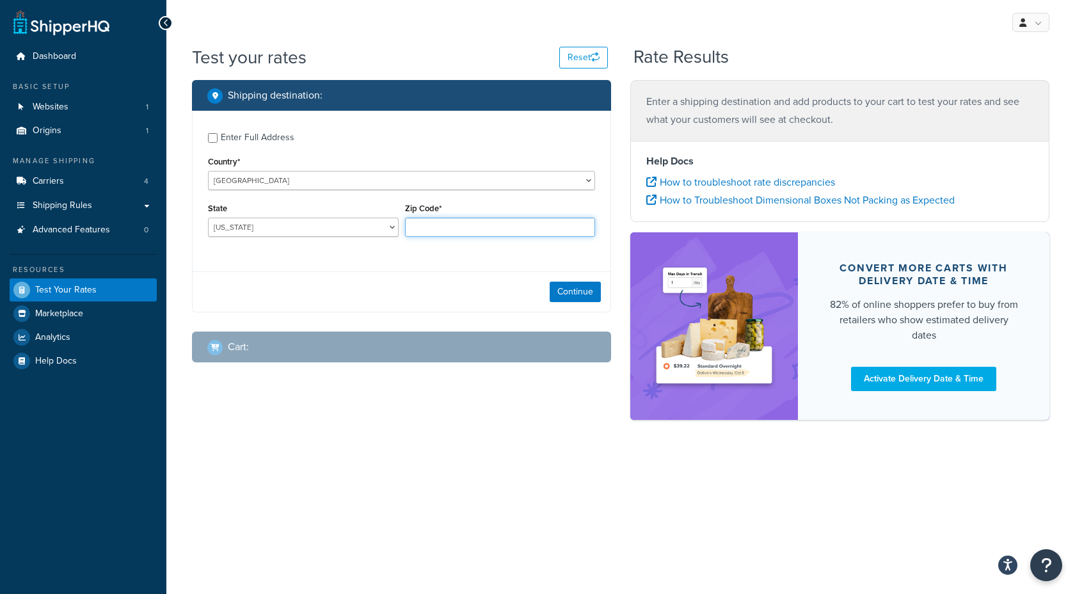
click at [456, 224] on input "Zip Code*" at bounding box center [500, 227] width 191 height 19
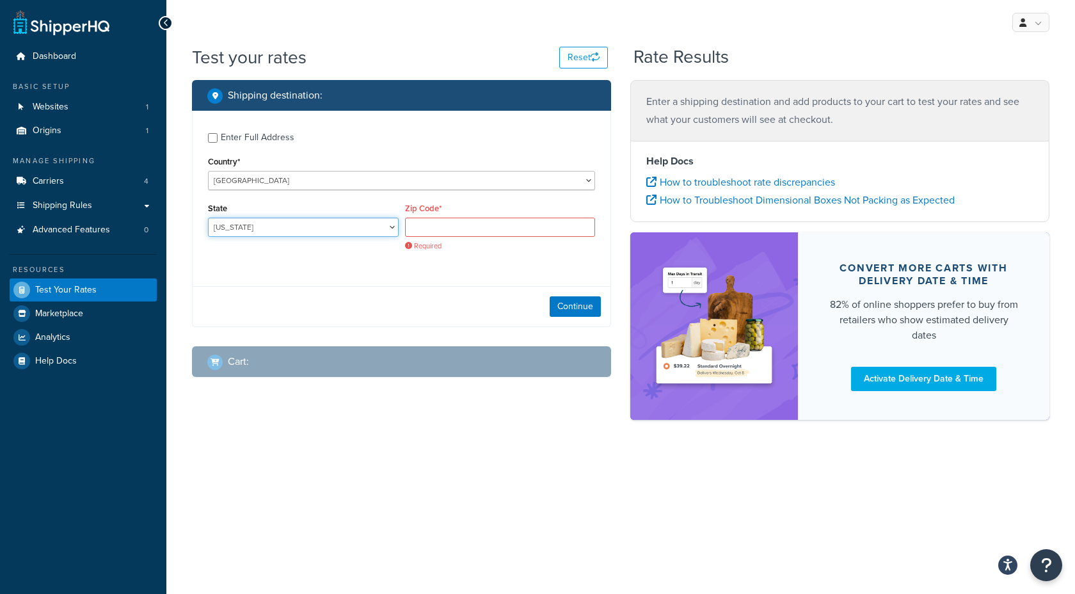
click at [361, 219] on select "[US_STATE] [US_STATE] [US_STATE] [US_STATE] [US_STATE] Armed Forces Americas Ar…" at bounding box center [303, 227] width 191 height 19
select select "NY"
click at [208, 218] on select "[US_STATE] [US_STATE] [US_STATE] [US_STATE] [US_STATE] Armed Forces Americas Ar…" at bounding box center [303, 227] width 191 height 19
click at [446, 223] on input "Zip Code*" at bounding box center [500, 227] width 191 height 19
paste input "10001"
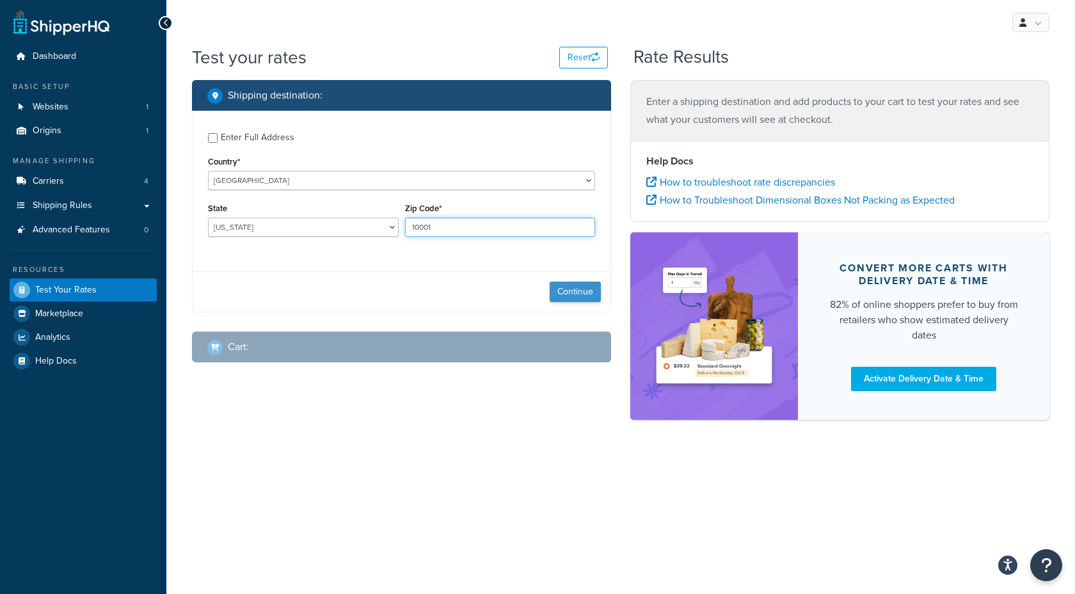
type input "10001"
click at [573, 285] on button "Continue" at bounding box center [575, 291] width 51 height 20
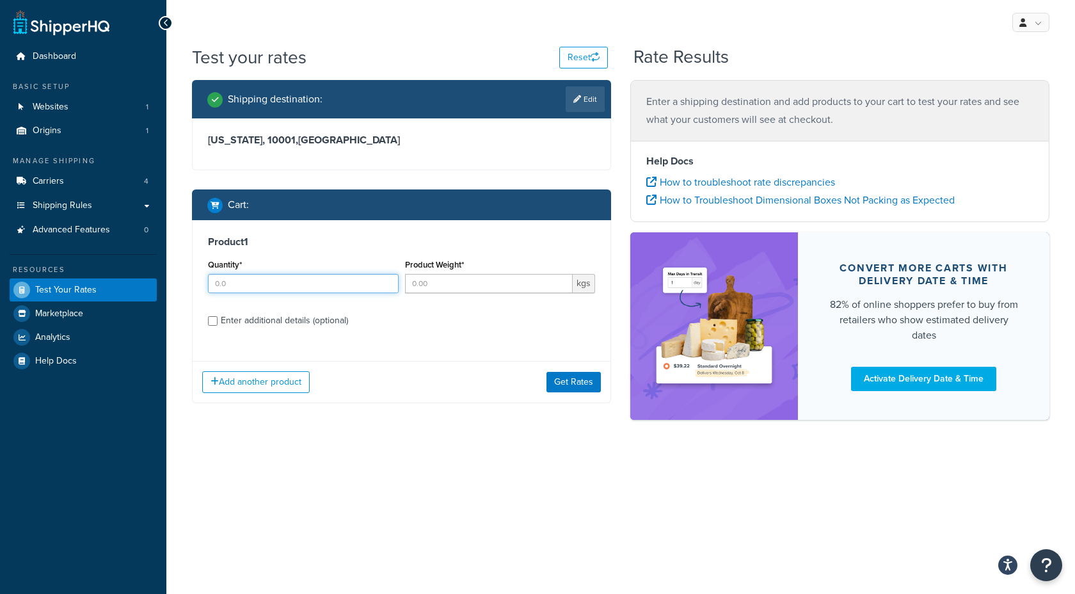
click at [329, 287] on input "Quantity*" at bounding box center [303, 283] width 191 height 19
type input "1"
click at [488, 284] on input "Product Weight*" at bounding box center [489, 283] width 168 height 19
type input "0.5"
drag, startPoint x: 415, startPoint y: 336, endPoint x: 471, endPoint y: 373, distance: 67.4
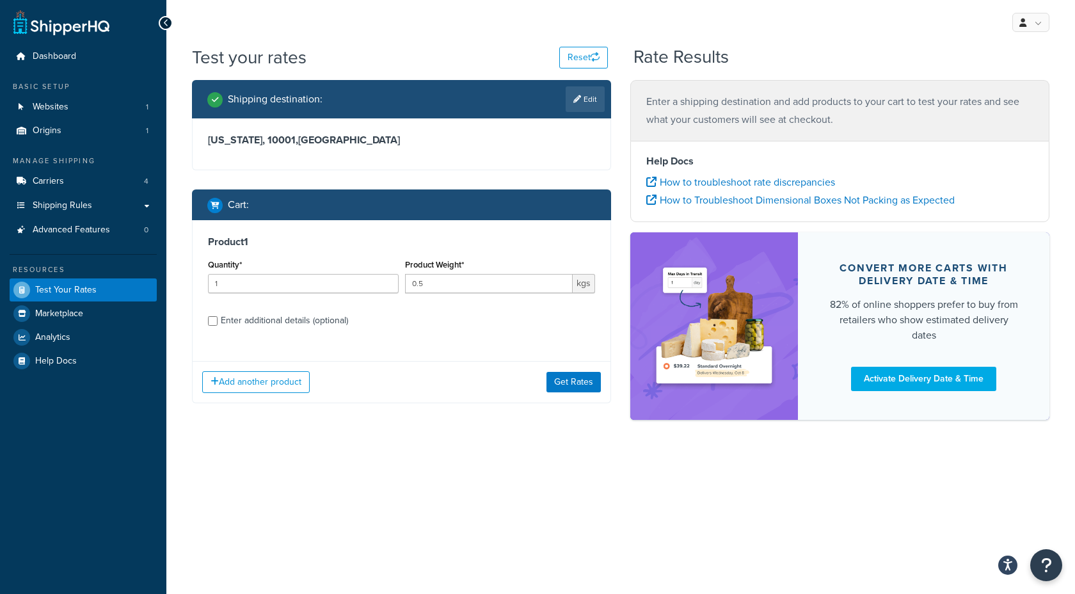
click at [415, 336] on div "Product 1 Quantity* 1 Product Weight* 0.5 kgs Enter additional details (optiona…" at bounding box center [402, 285] width 418 height 131
click at [553, 384] on button "Get Rates" at bounding box center [573, 382] width 54 height 20
